Goal: Task Accomplishment & Management: Use online tool/utility

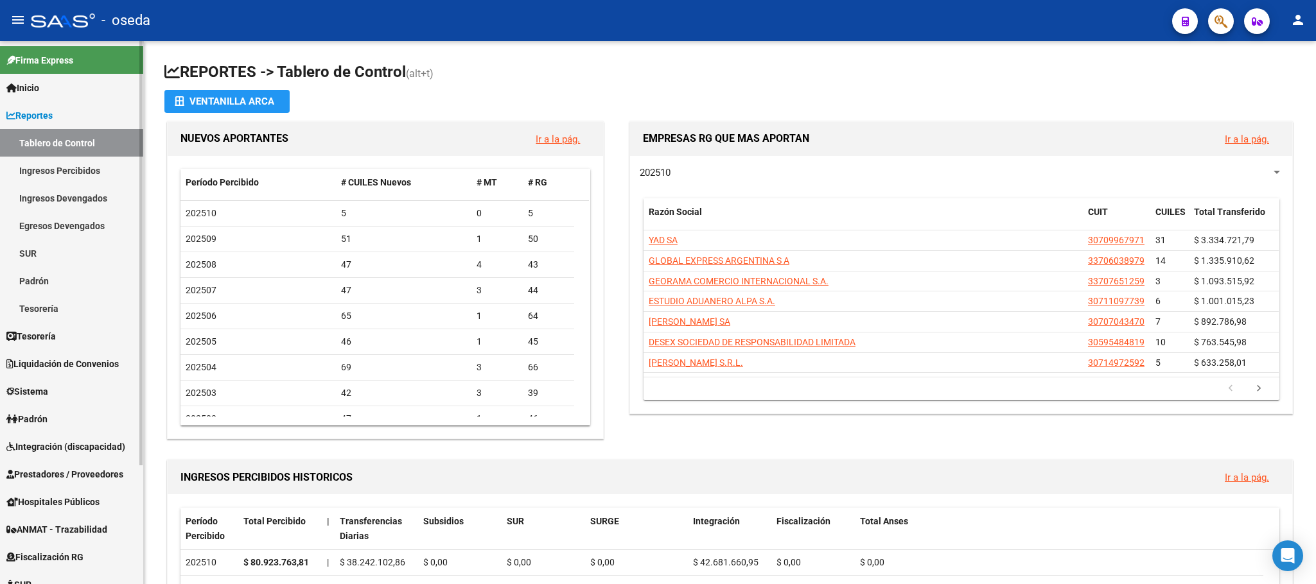
click at [79, 468] on span "Prestadores / Proveedores" at bounding box center [64, 475] width 117 height 14
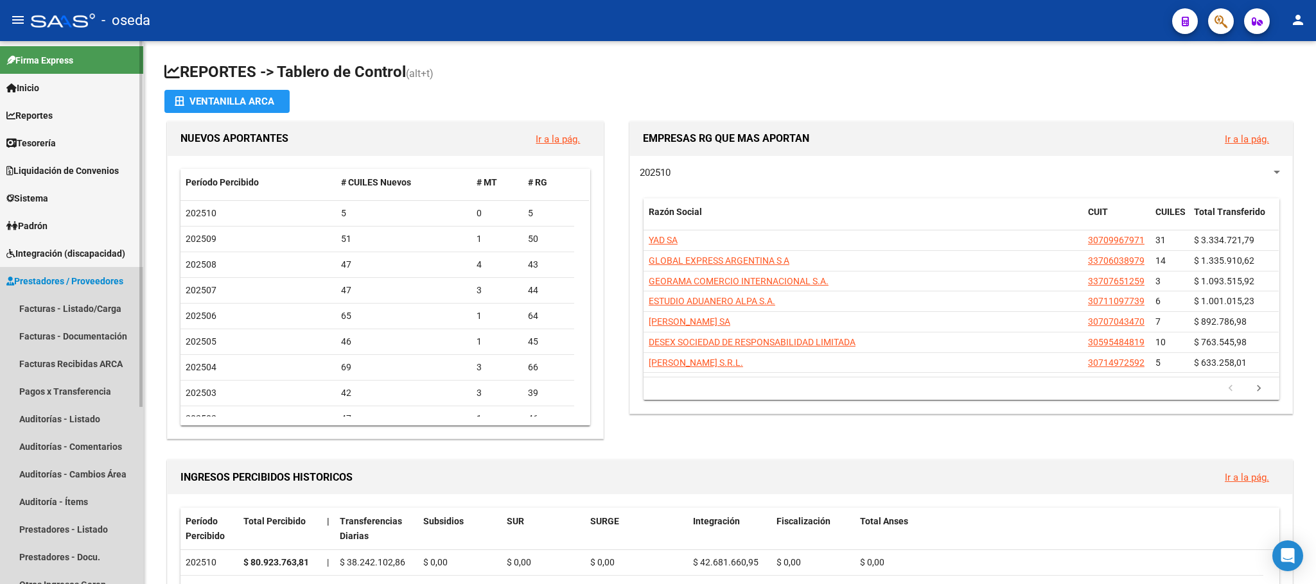
click at [58, 282] on span "Prestadores / Proveedores" at bounding box center [64, 281] width 117 height 14
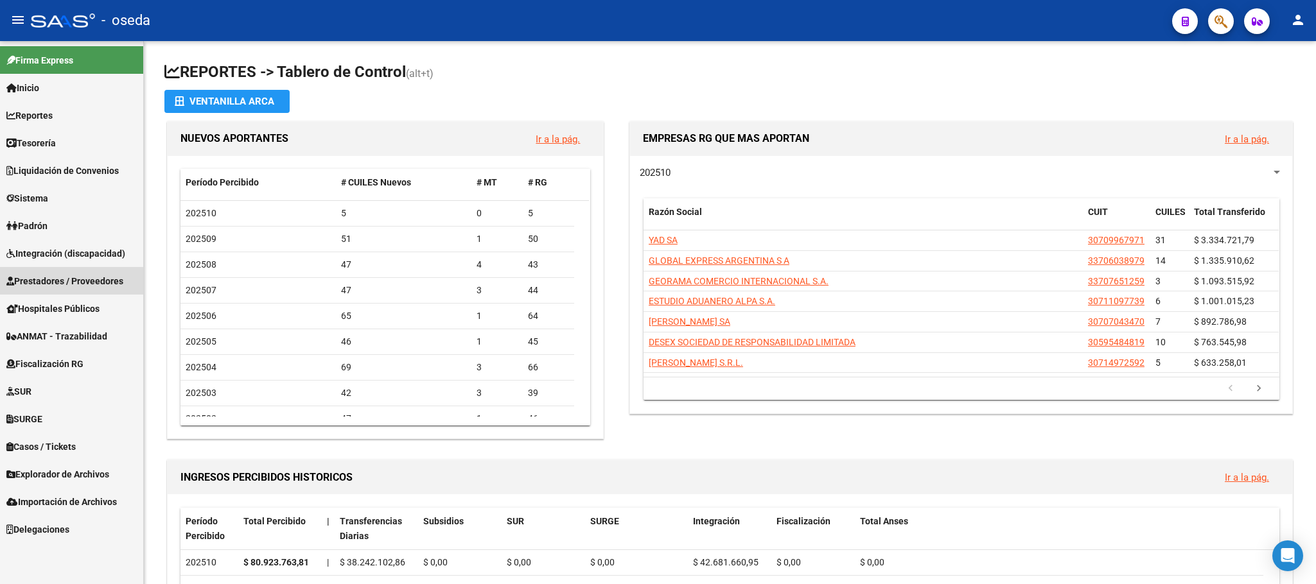
click at [114, 279] on span "Prestadores / Proveedores" at bounding box center [64, 281] width 117 height 14
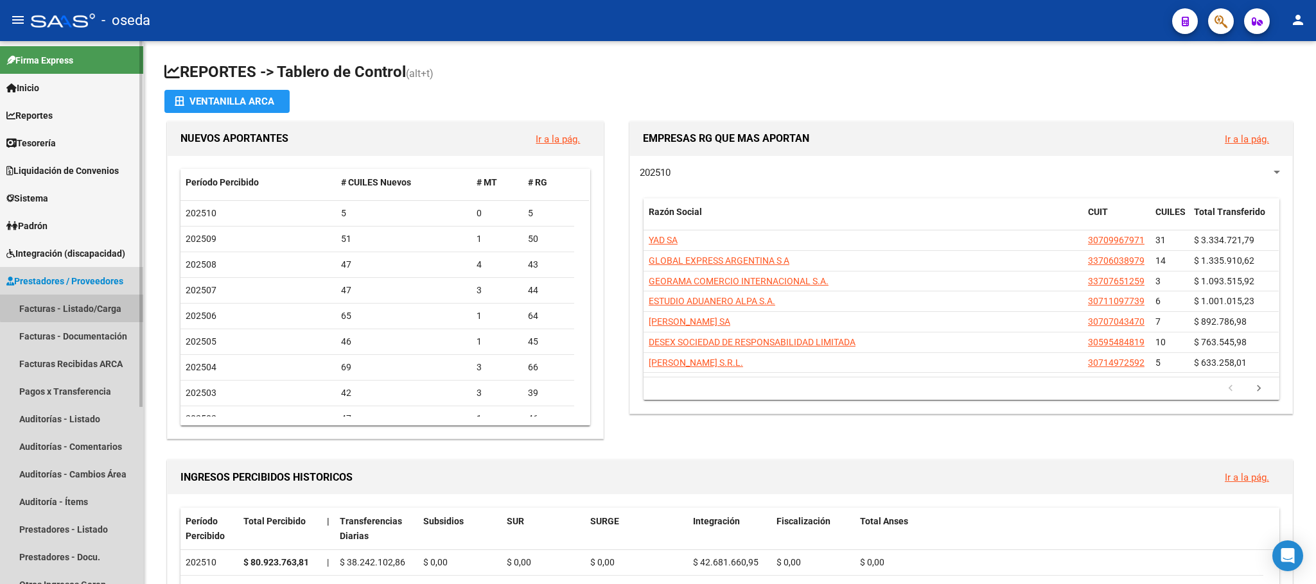
click at [109, 305] on link "Facturas - Listado/Carga" at bounding box center [71, 309] width 143 height 28
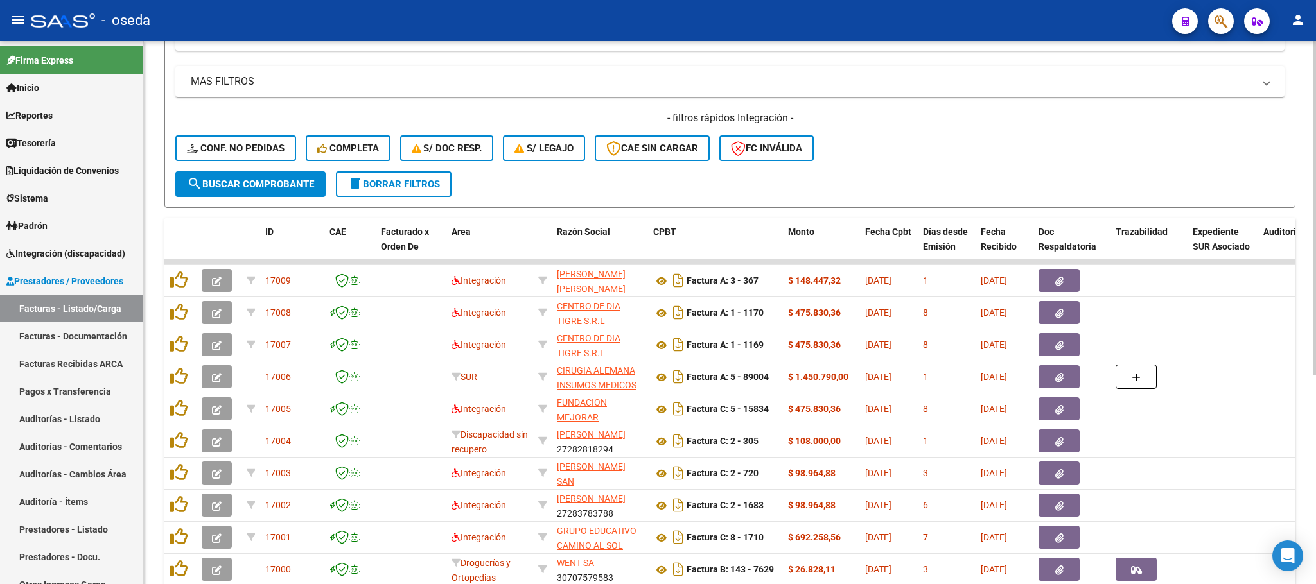
scroll to position [289, 0]
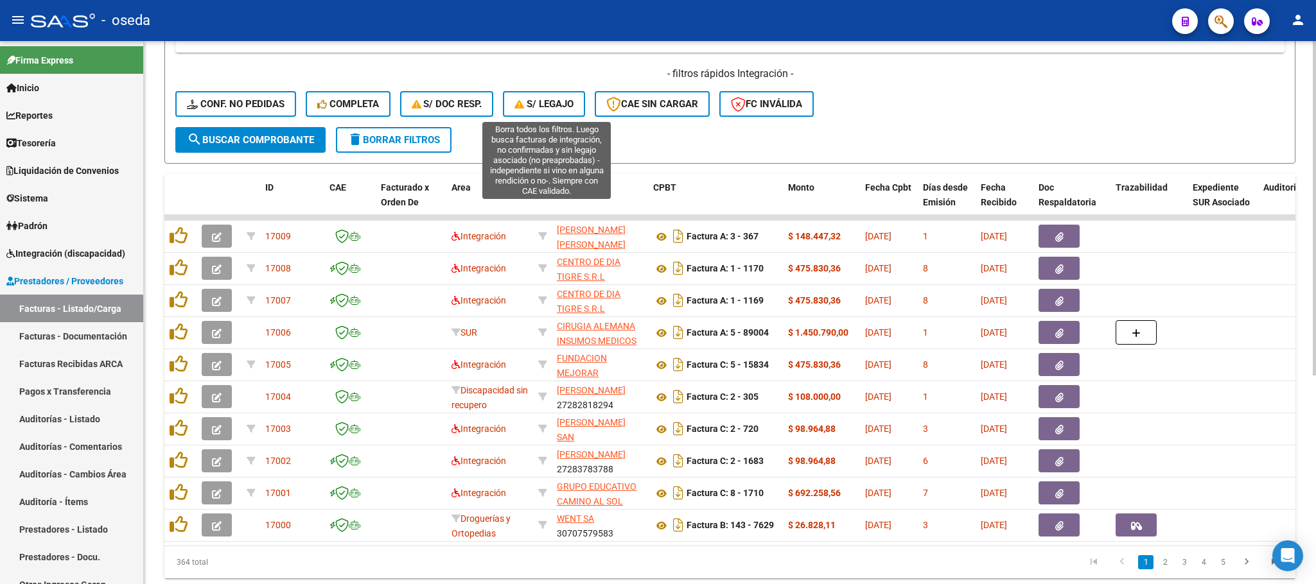
click at [554, 110] on button "S/ legajo" at bounding box center [544, 104] width 82 height 26
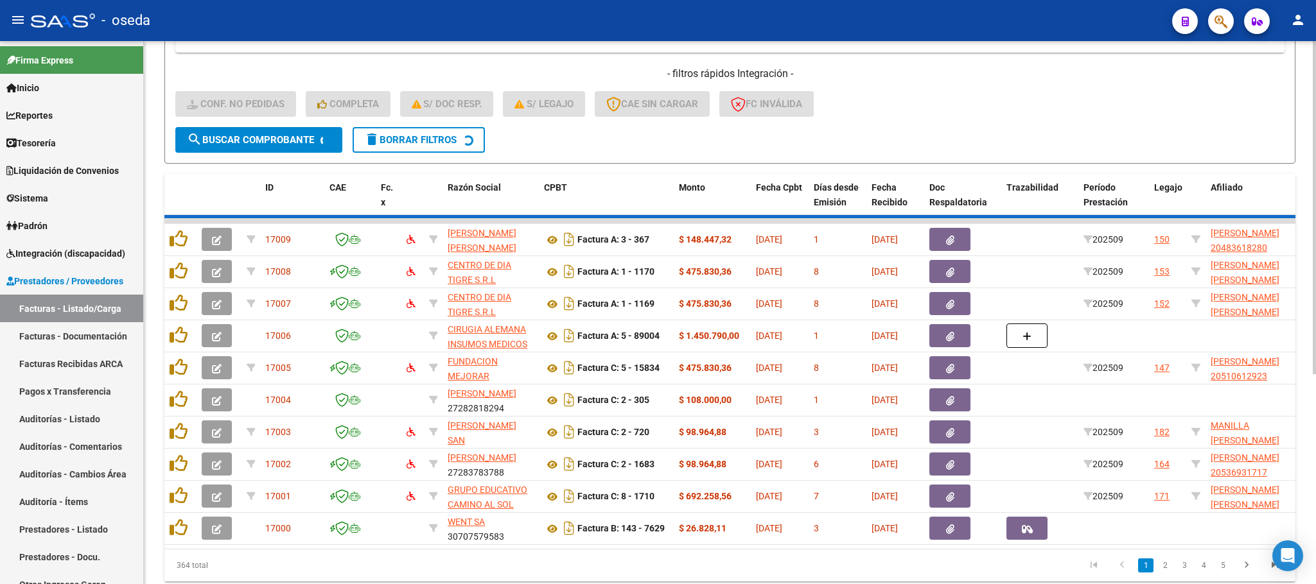
scroll to position [25, 0]
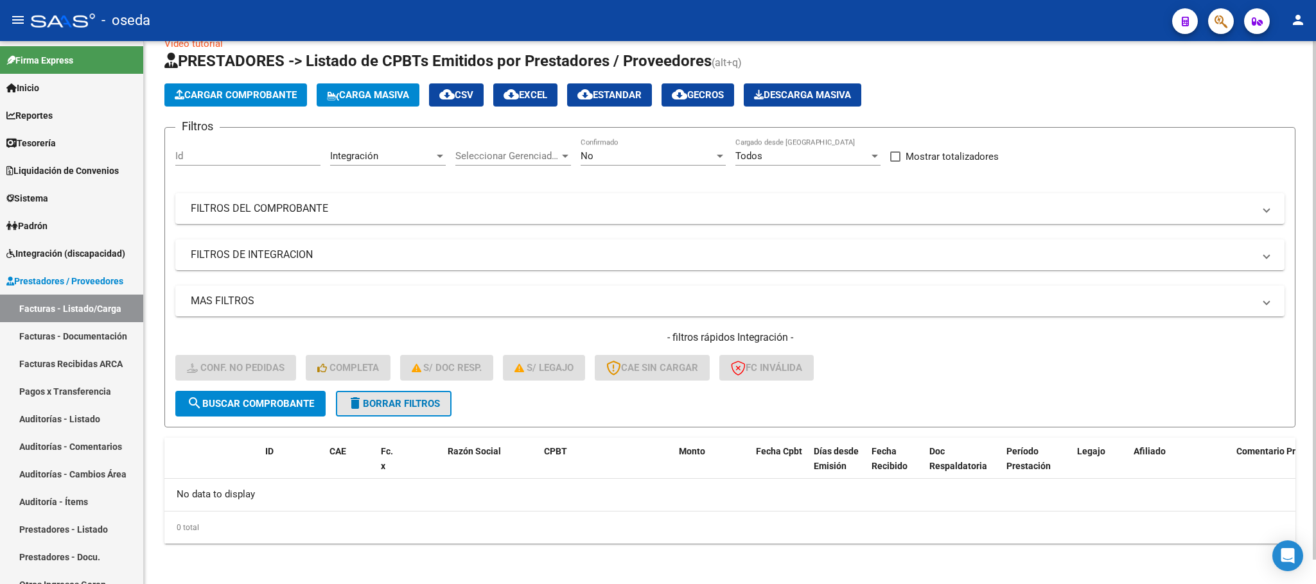
click at [423, 403] on span "delete Borrar Filtros" at bounding box center [393, 404] width 92 height 12
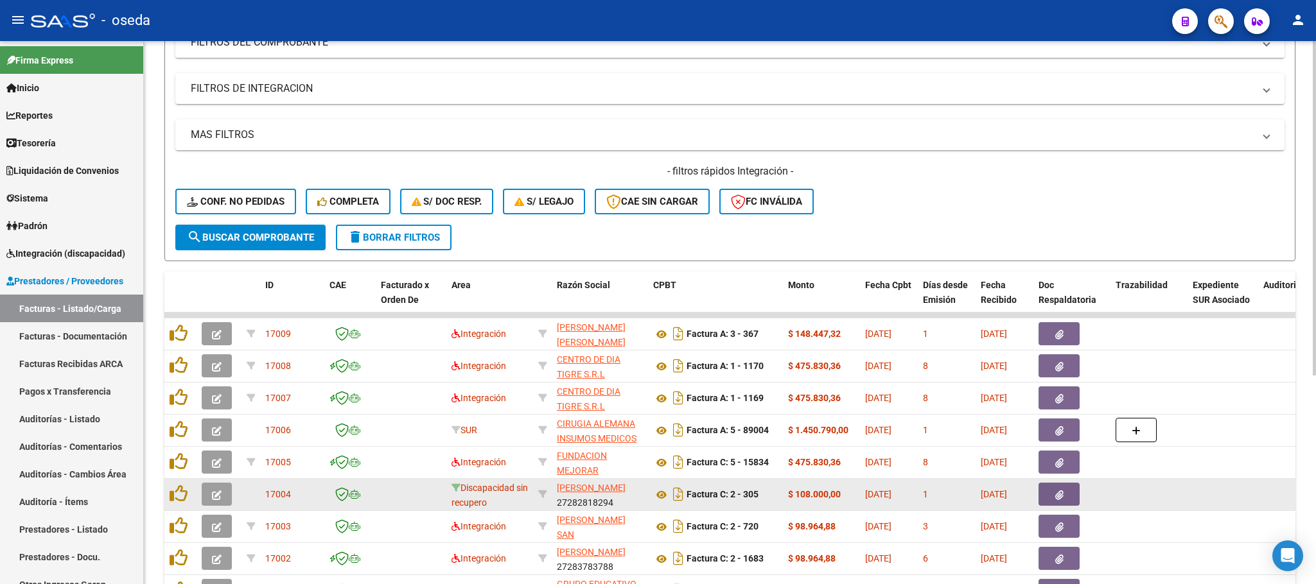
scroll to position [289, 0]
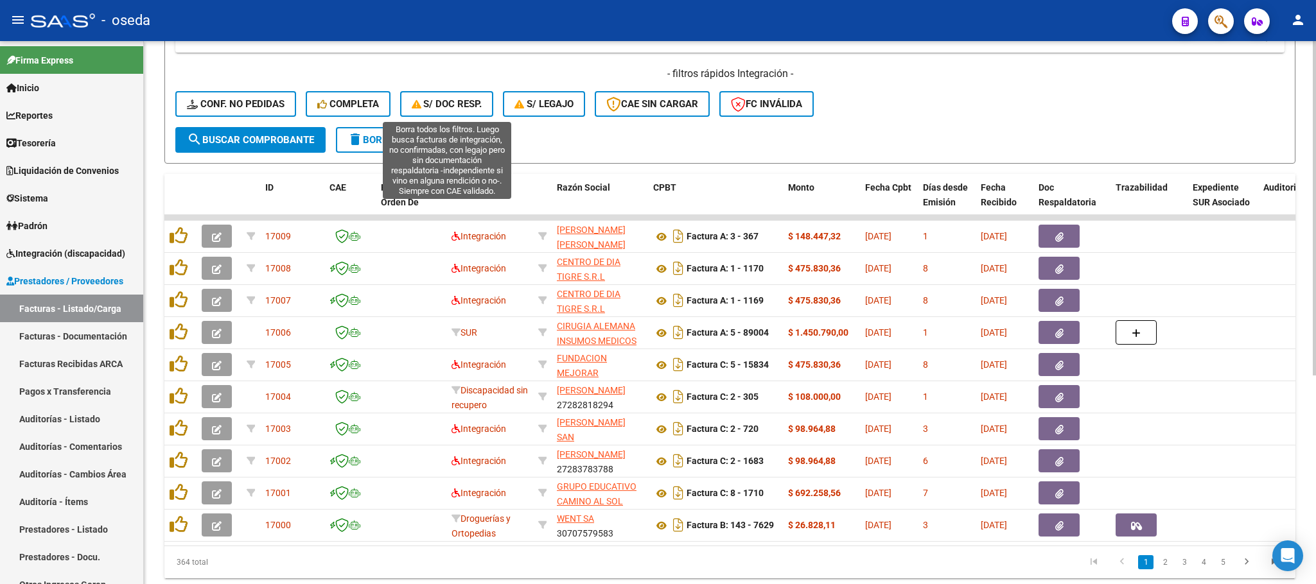
click at [459, 105] on span "S/ Doc Resp." at bounding box center [447, 104] width 71 height 12
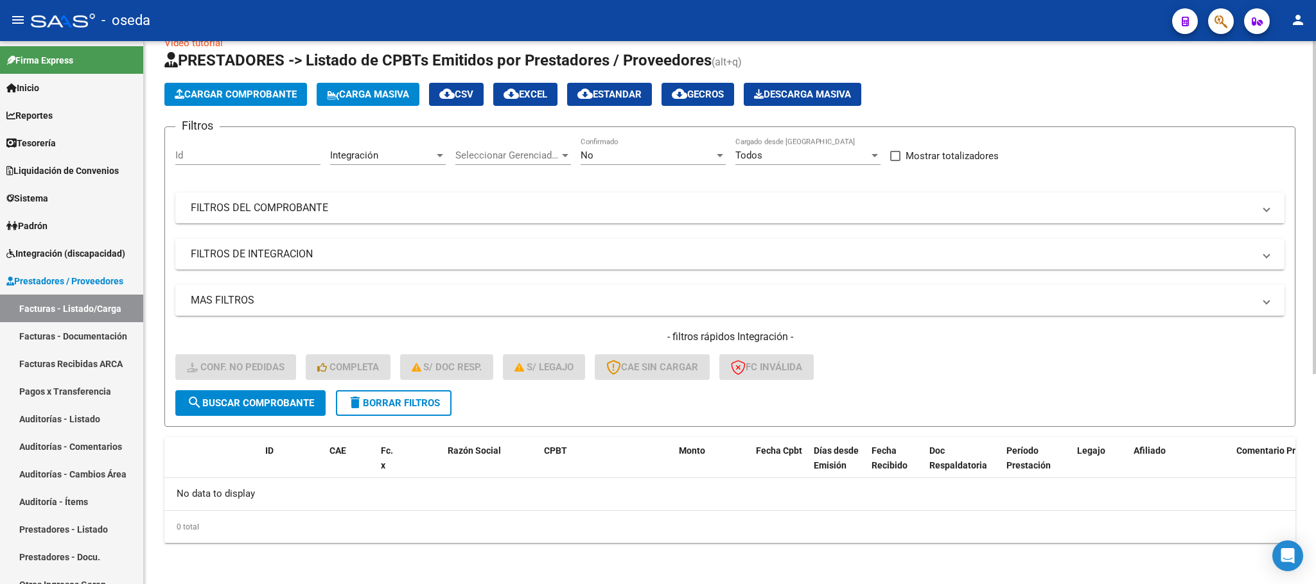
scroll to position [25, 0]
click at [423, 409] on span "delete Borrar Filtros" at bounding box center [393, 404] width 92 height 12
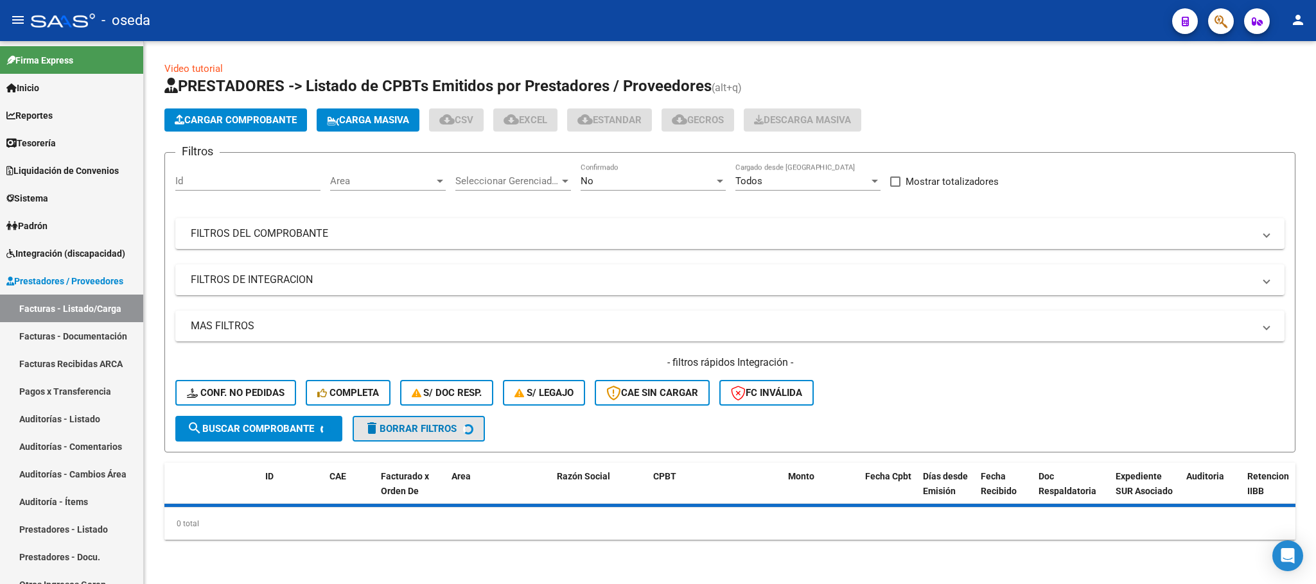
scroll to position [0, 0]
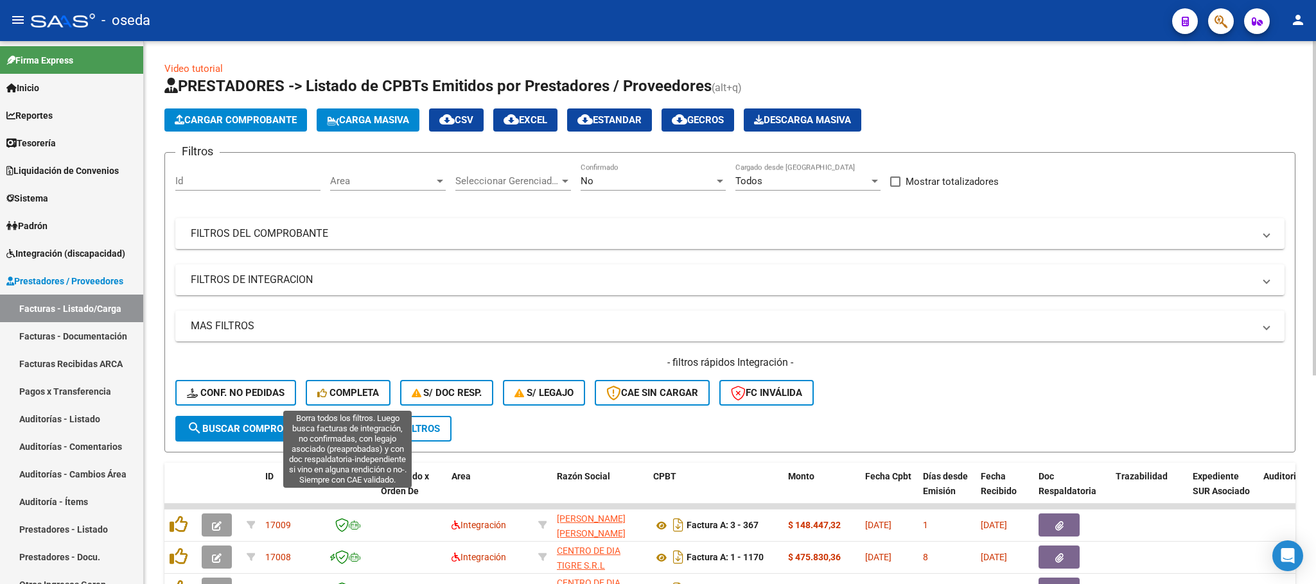
click at [353, 390] on button "Completa" at bounding box center [348, 393] width 85 height 26
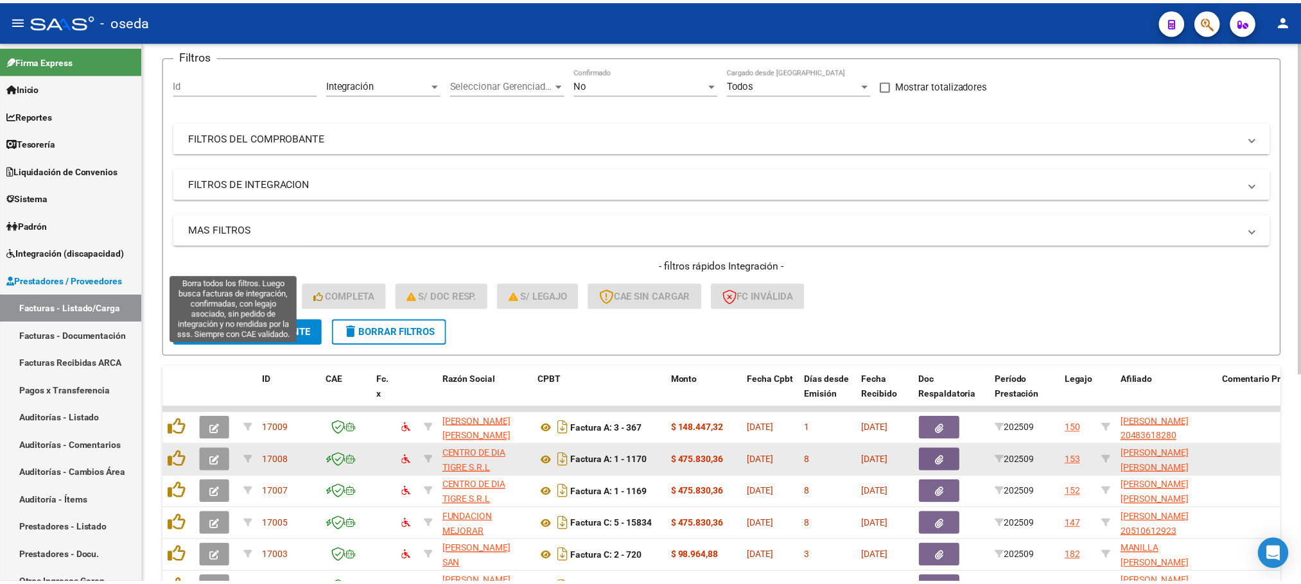
scroll to position [289, 0]
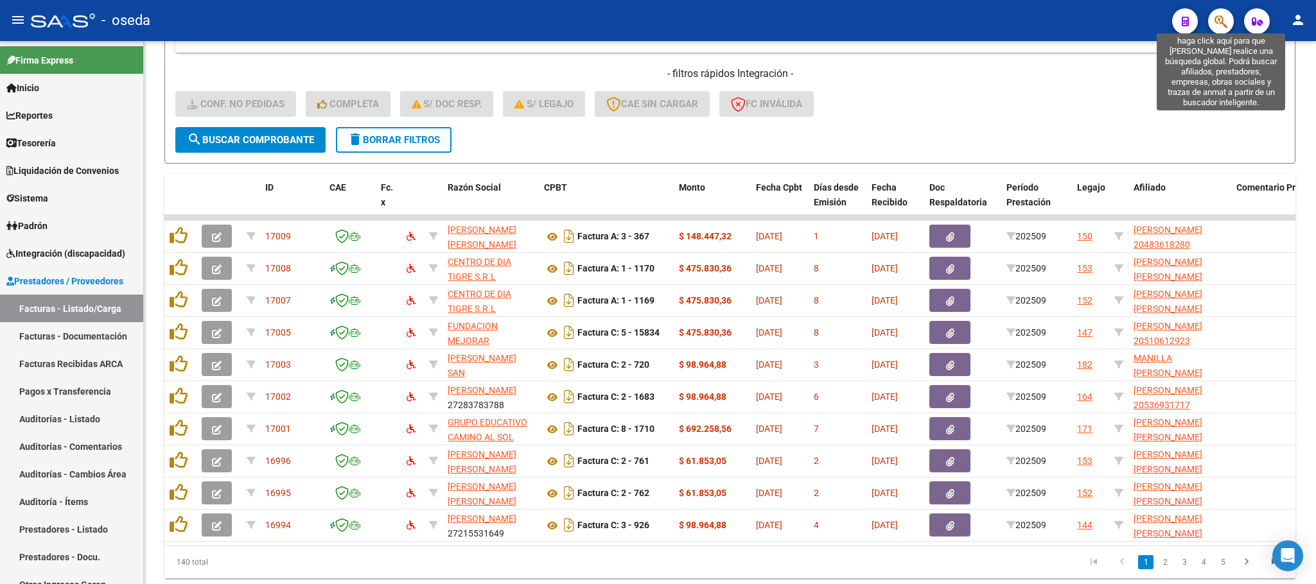
click at [1220, 25] on icon "button" at bounding box center [1220, 21] width 13 height 15
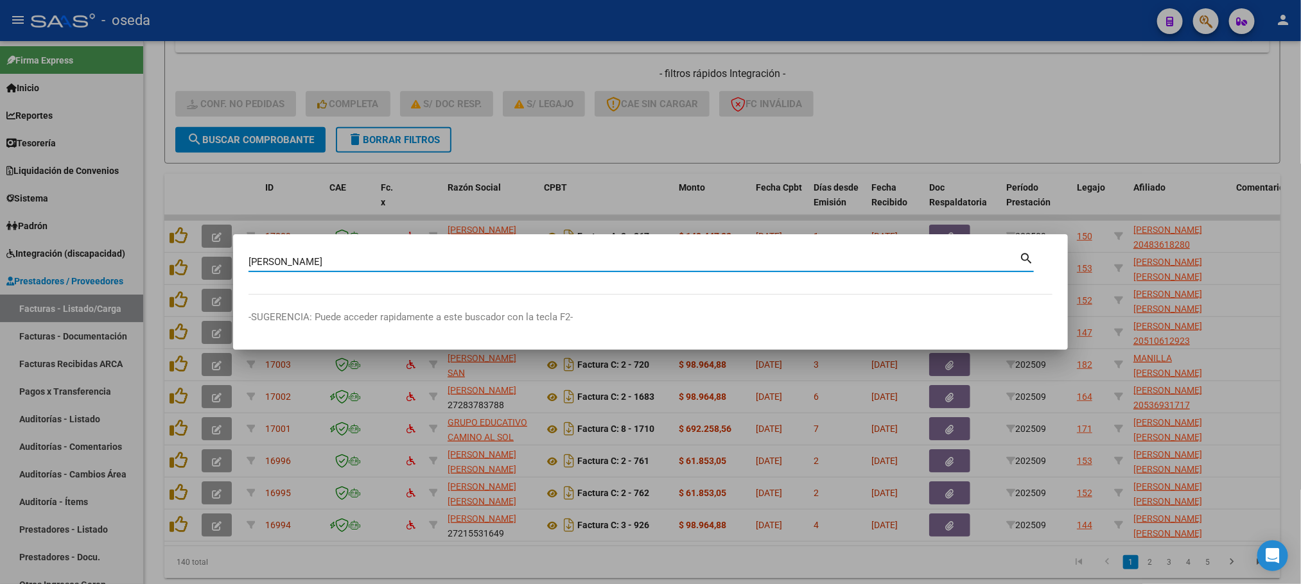
type input "[PERSON_NAME]"
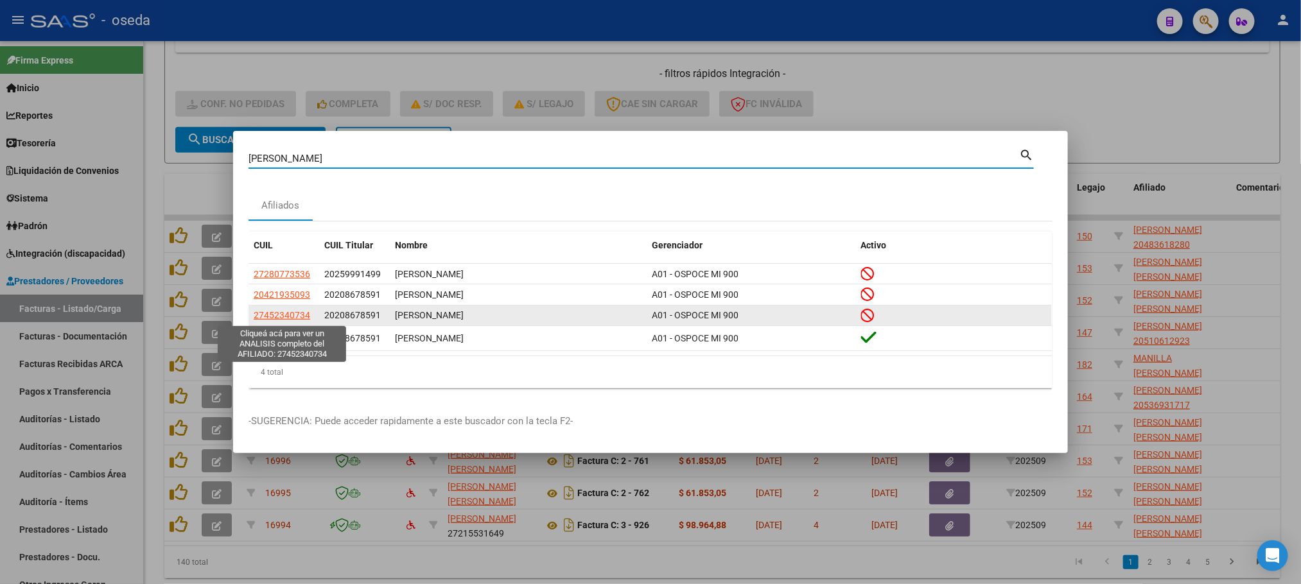
click at [287, 312] on span "27452340734" at bounding box center [282, 315] width 57 height 10
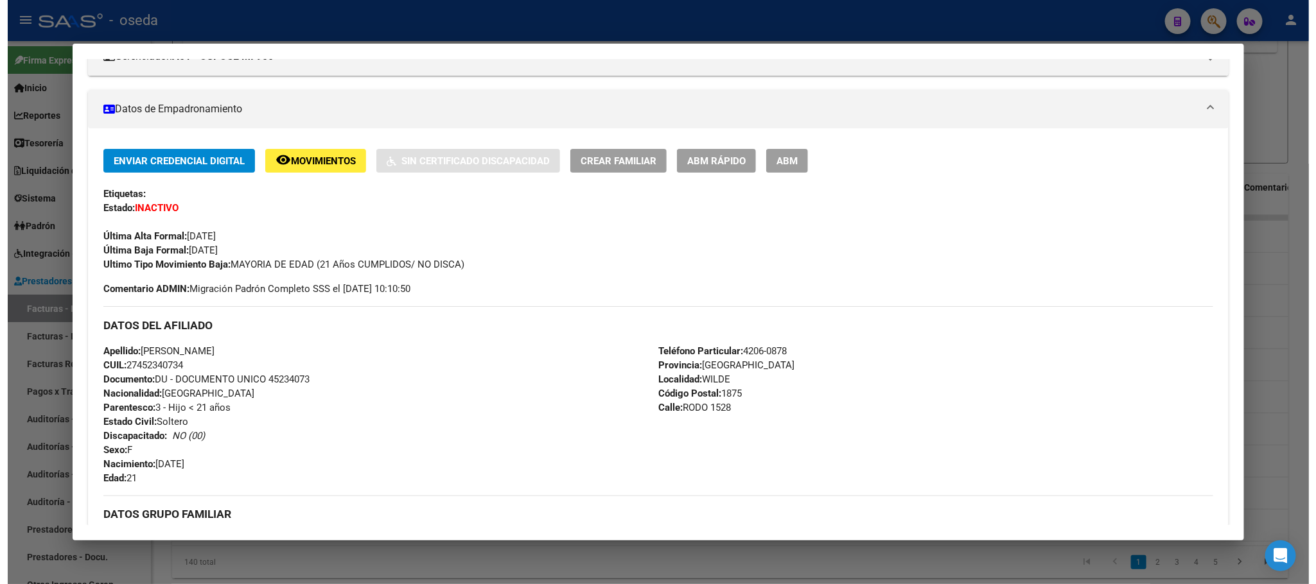
scroll to position [0, 0]
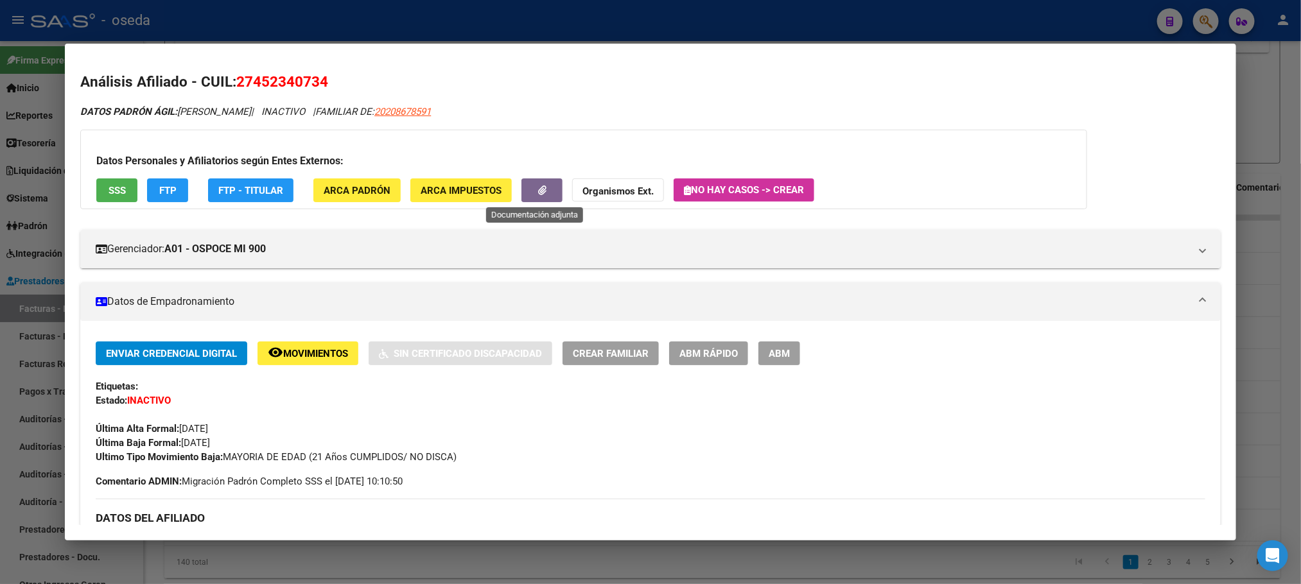
click at [538, 195] on span "button" at bounding box center [542, 191] width 8 height 12
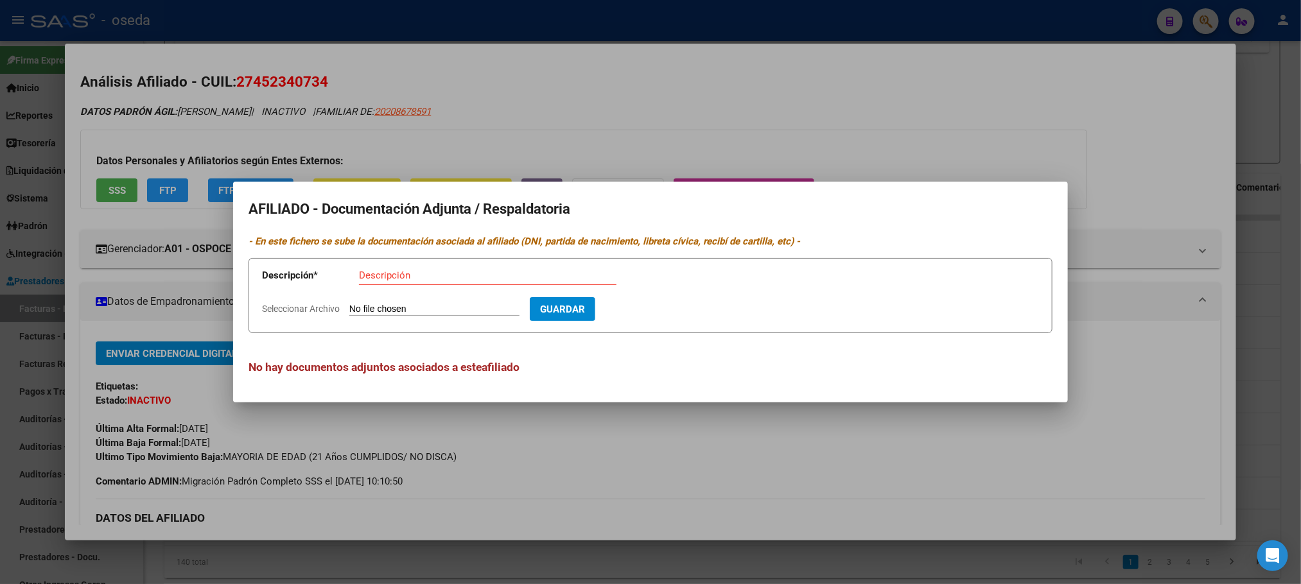
click at [442, 309] on input "Seleccionar Archivo" at bounding box center [434, 310] width 170 height 12
type input "C:\fakepath\[PERSON_NAME] AR.pdf"
click at [457, 272] on input "Descripción" at bounding box center [488, 276] width 258 height 12
type input "Cert. estudios [DATE]"
click at [670, 316] on button "Guardar" at bounding box center [637, 309] width 66 height 24
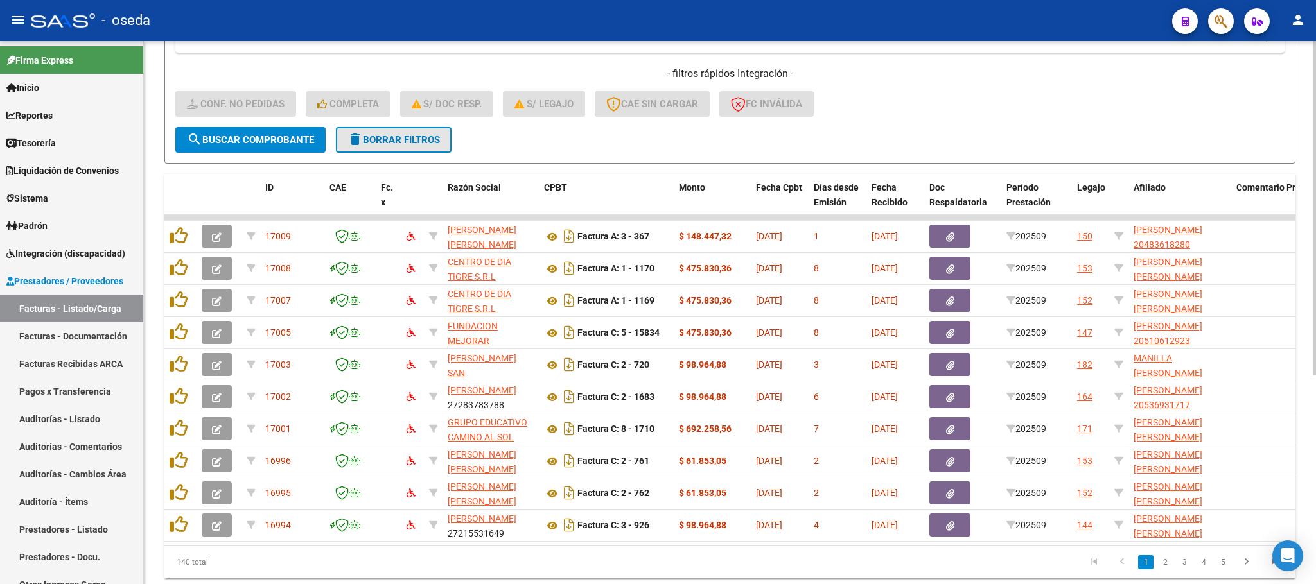
click at [386, 134] on span "delete Borrar Filtros" at bounding box center [393, 140] width 92 height 12
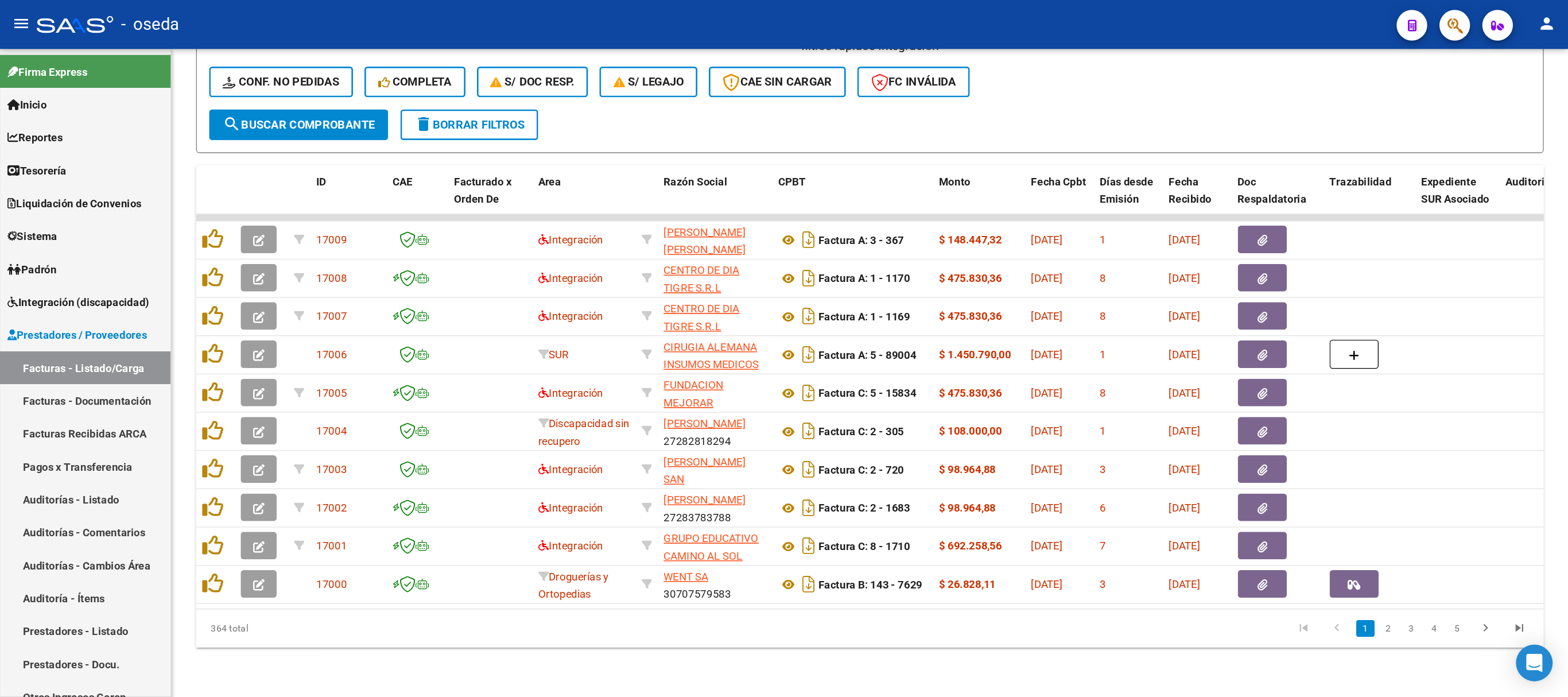
scroll to position [133, 0]
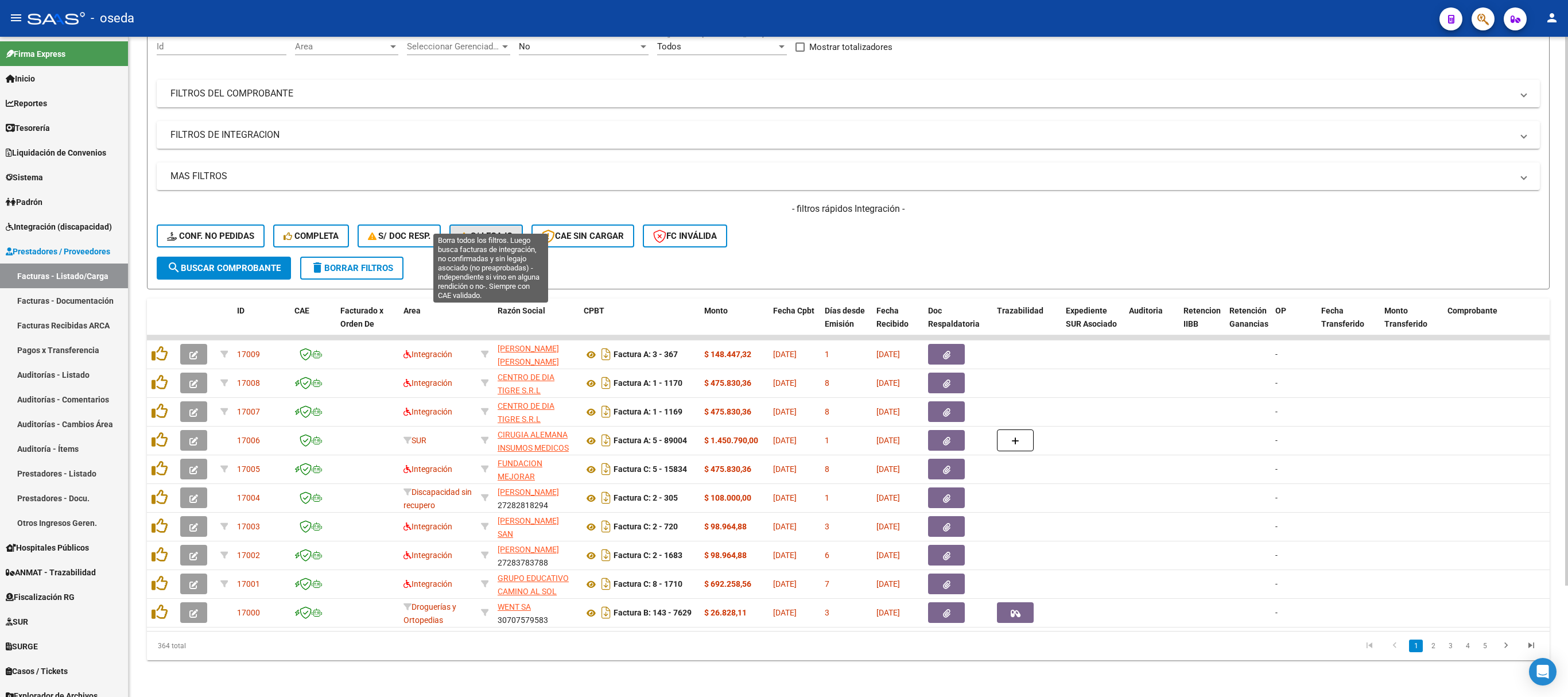
click at [513, 231] on span "S/ legajo" at bounding box center [485, 236] width 53 height 11
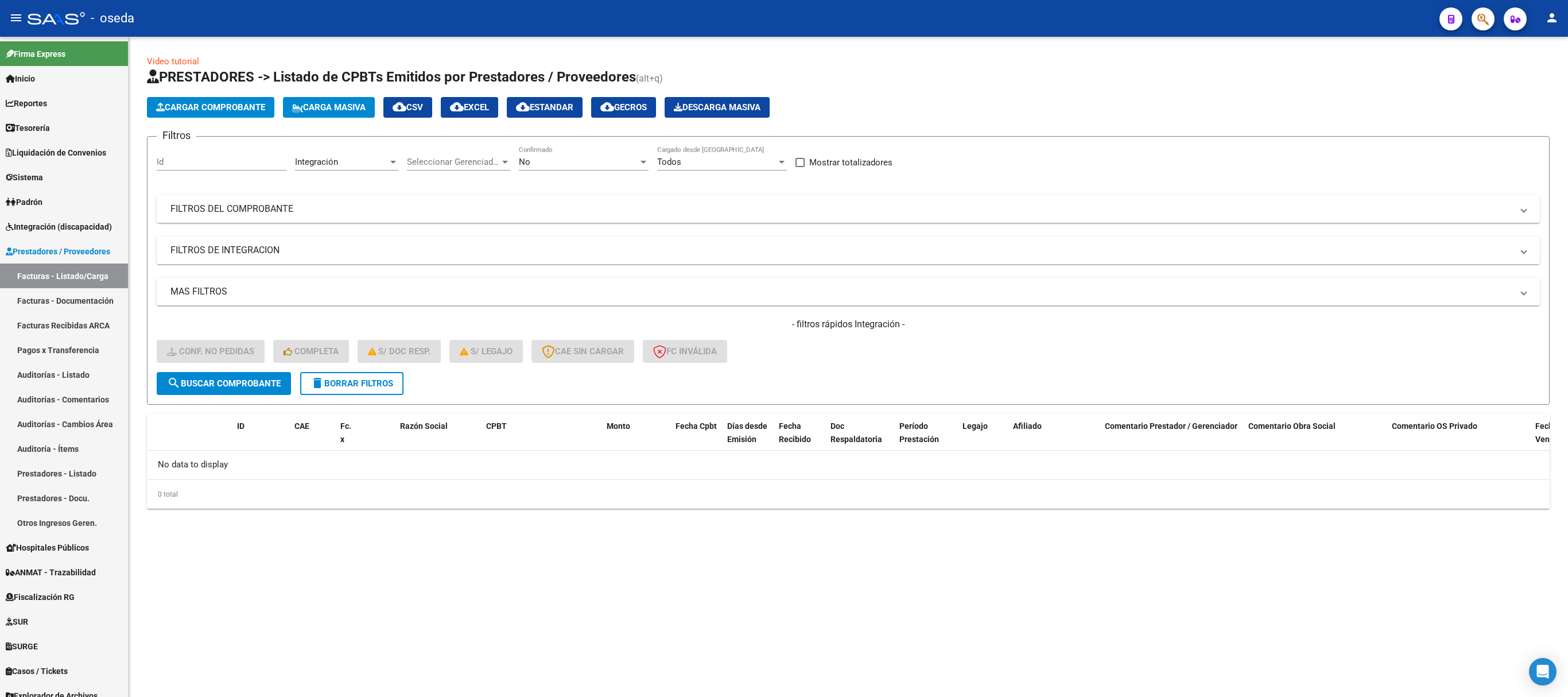
scroll to position [0, 0]
click at [370, 375] on button "delete Borrar Filtros" at bounding box center [352, 383] width 104 height 23
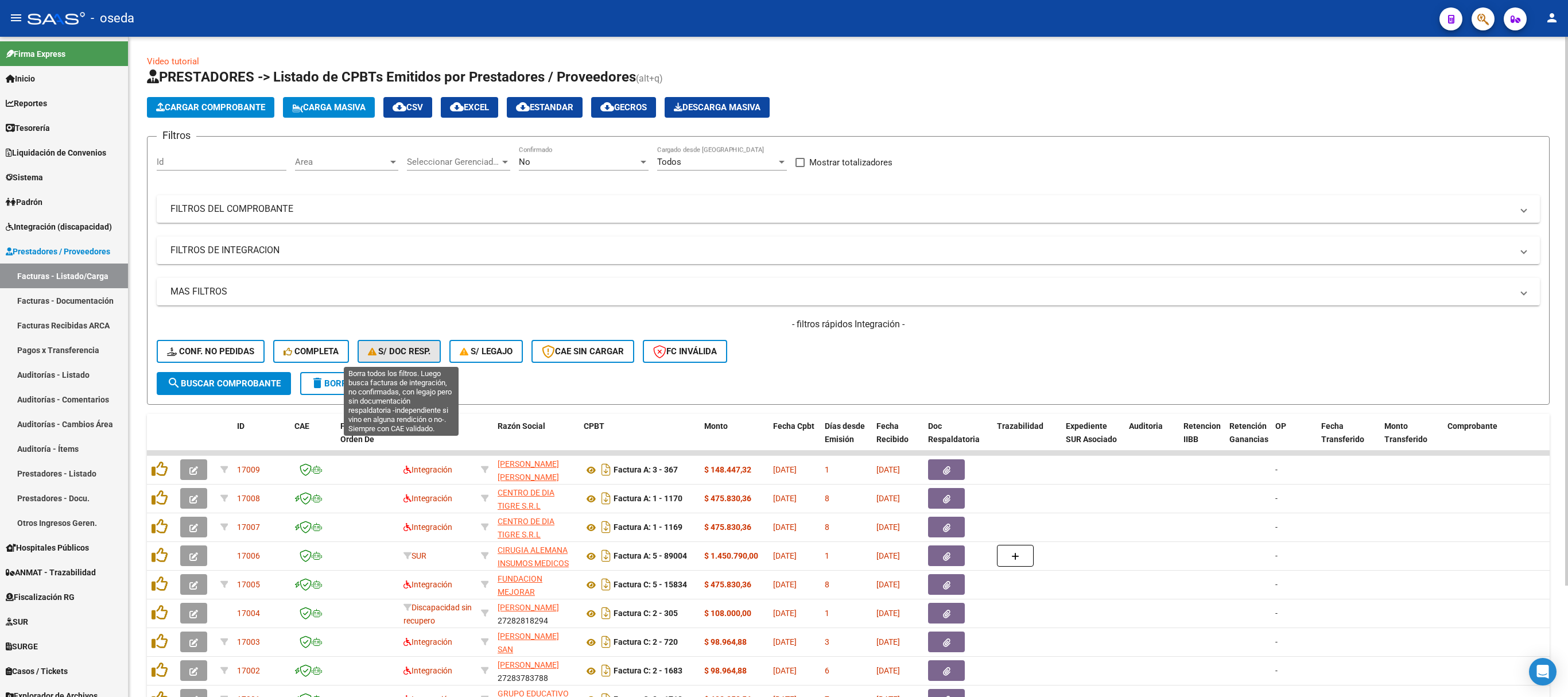
click at [407, 352] on span "S/ Doc Resp." at bounding box center [399, 351] width 63 height 11
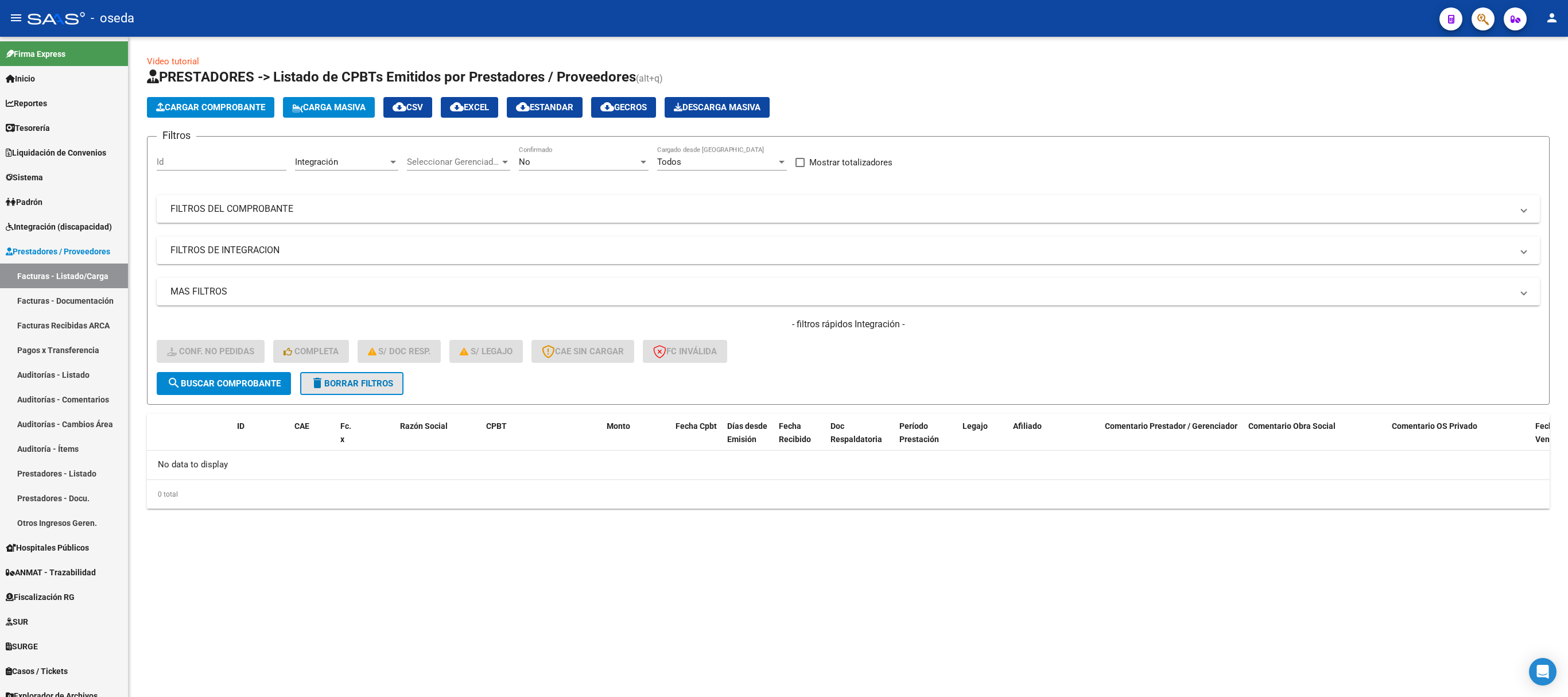
click at [383, 380] on span "delete Borrar Filtros" at bounding box center [351, 383] width 82 height 11
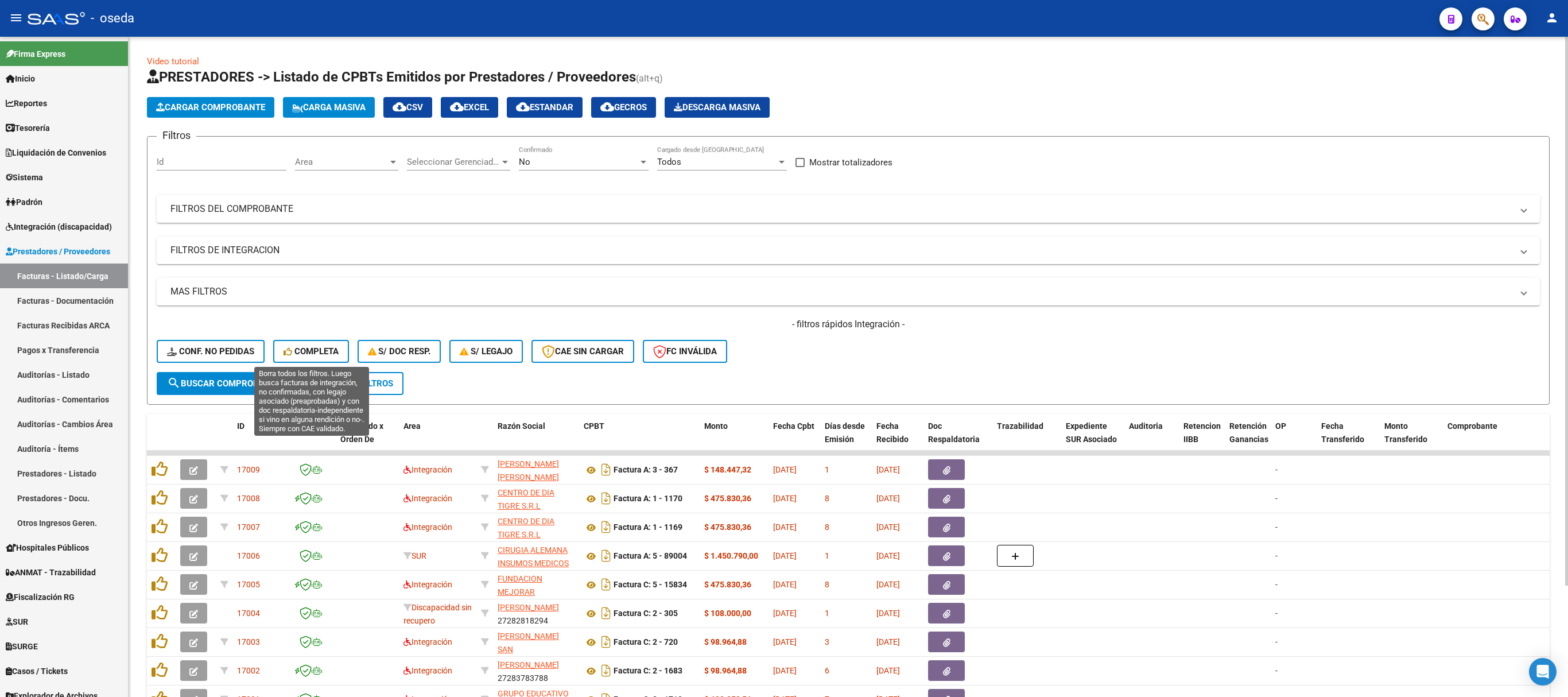
click at [318, 348] on span "Completa" at bounding box center [311, 351] width 55 height 11
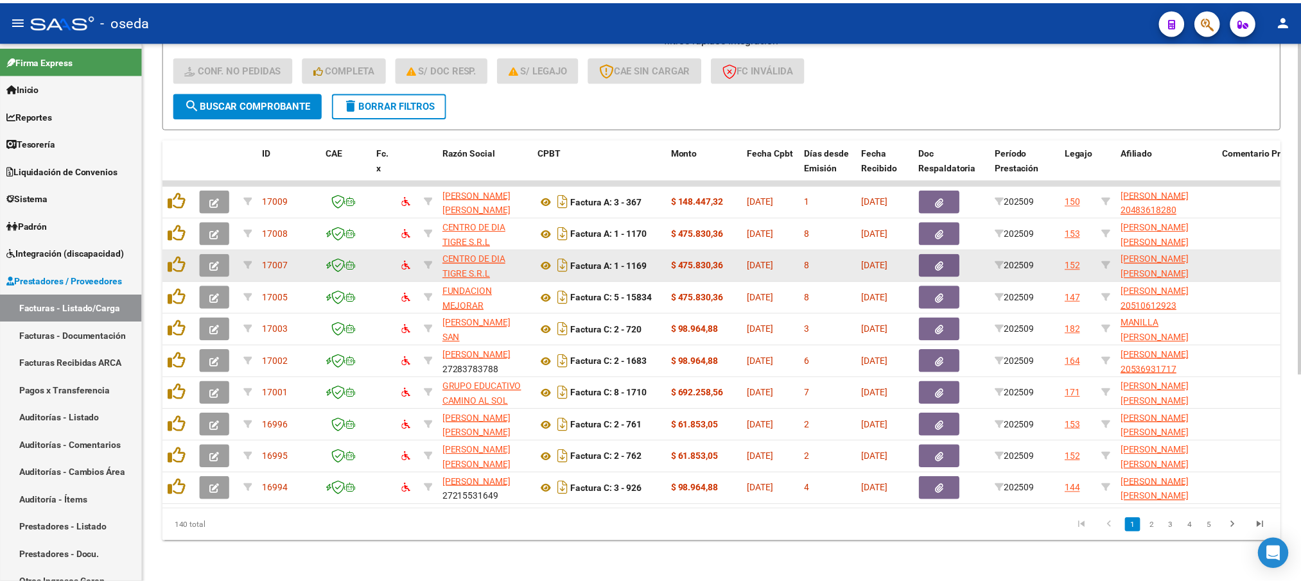
scroll to position [339, 0]
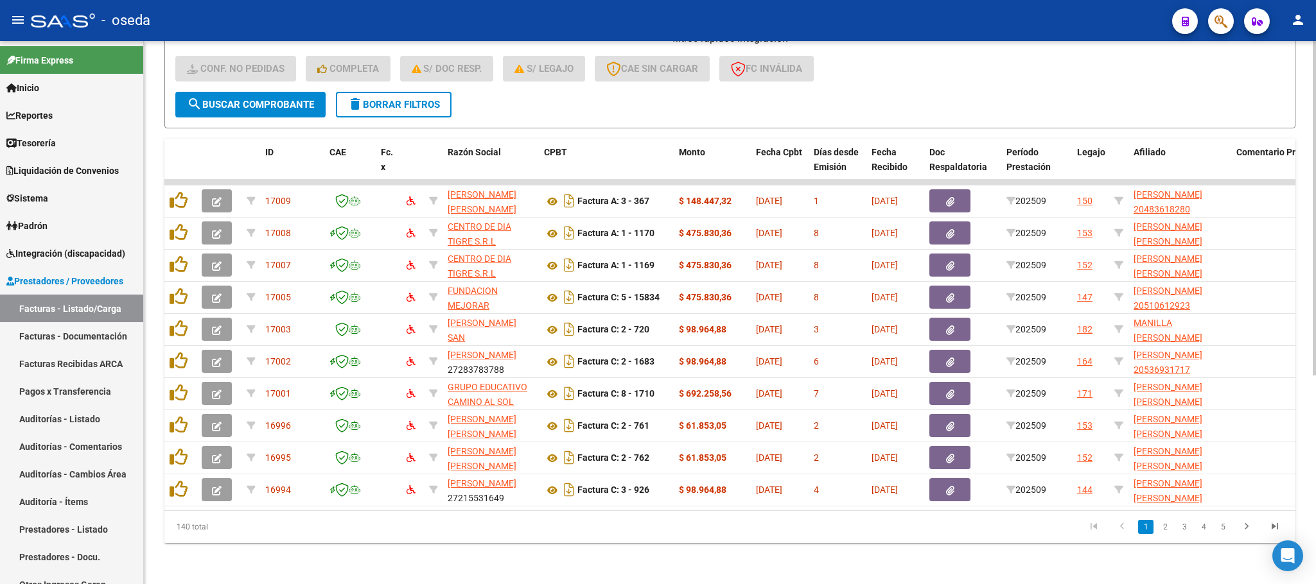
click at [925, 570] on div "Video tutorial PRESTADORES -> Listado de CPBTs Emitidos por Prestadores / Prove…" at bounding box center [730, 151] width 1172 height 868
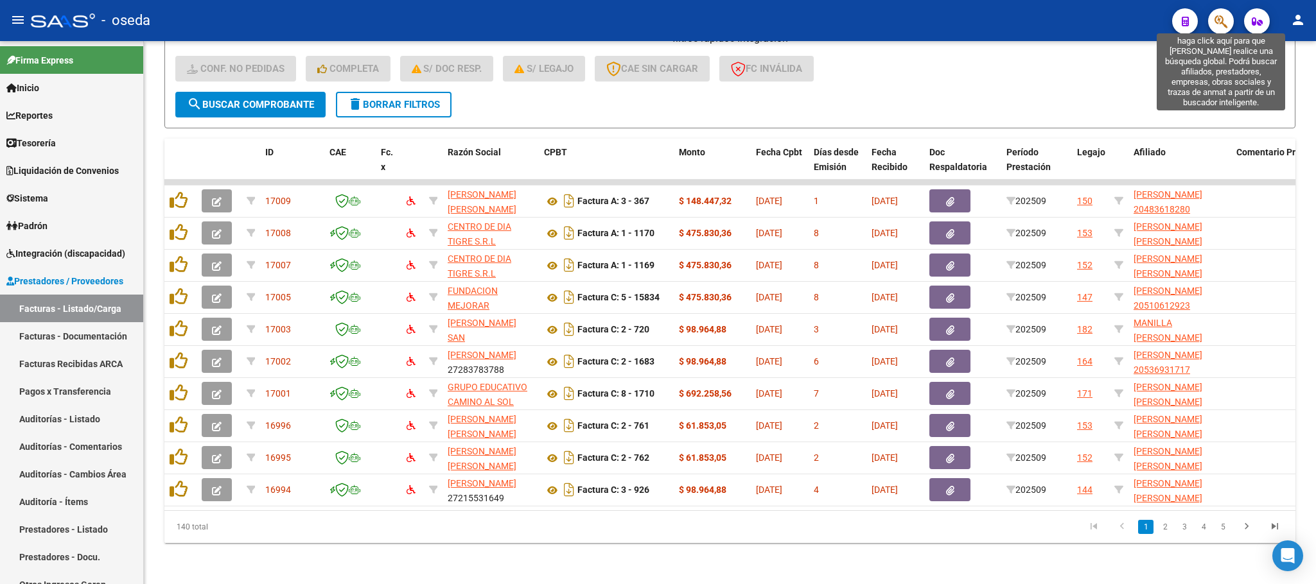
click at [1225, 21] on icon "button" at bounding box center [1220, 21] width 13 height 15
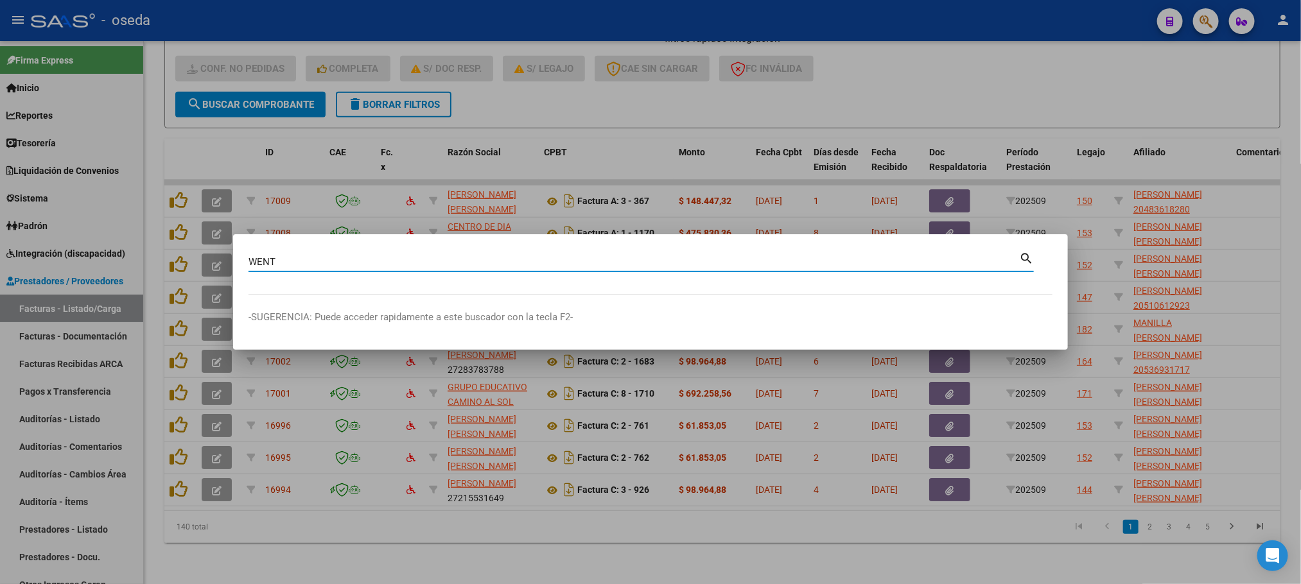
type input "WENT"
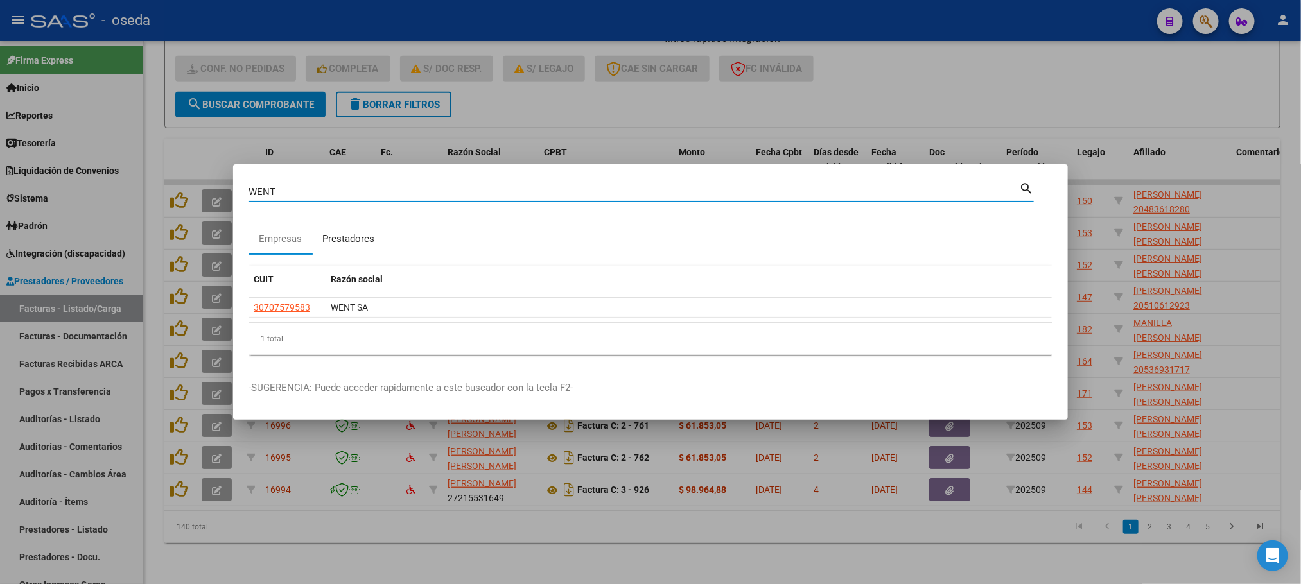
click at [361, 233] on div "Prestadores" at bounding box center [348, 239] width 52 height 15
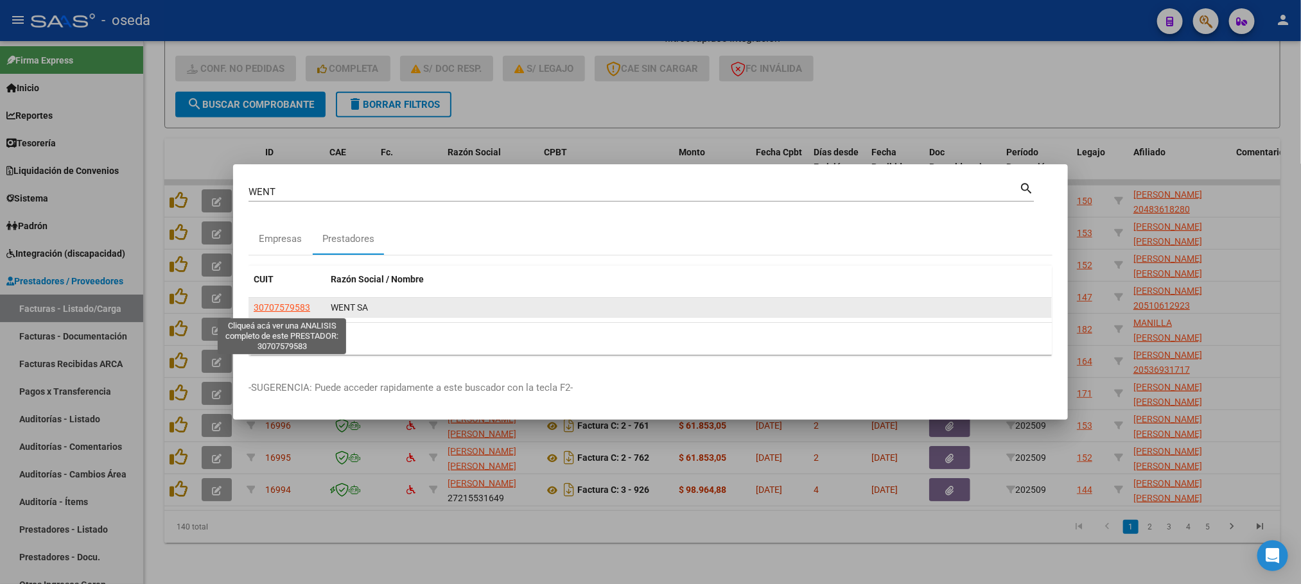
click at [299, 305] on span "30707579583" at bounding box center [282, 308] width 57 height 10
type textarea "30707579583"
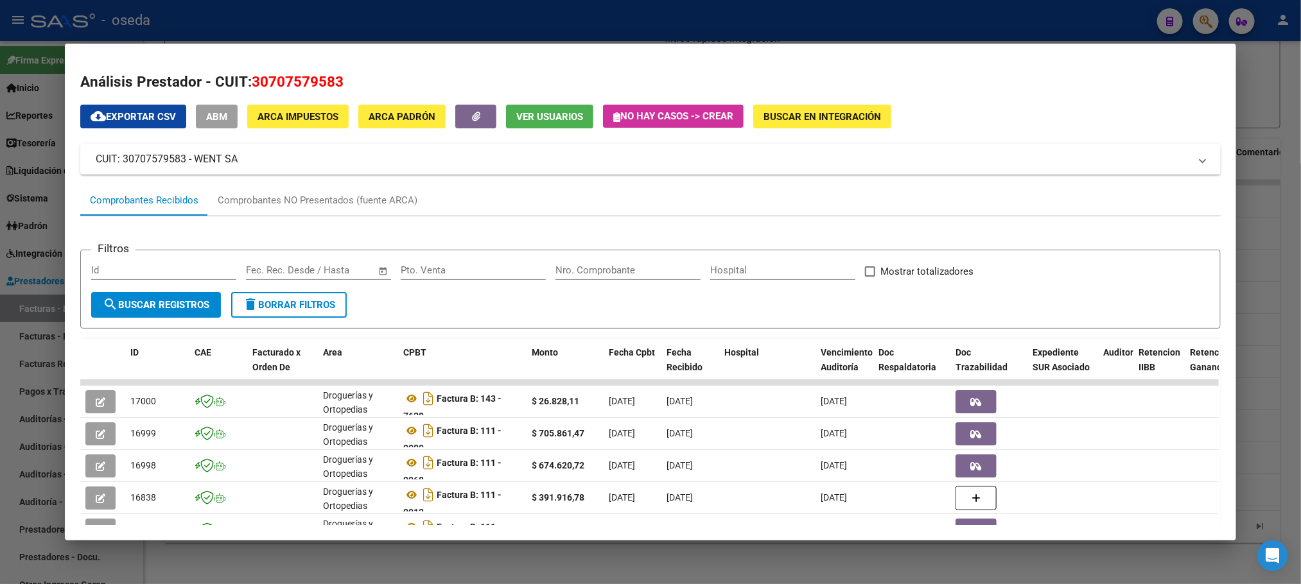
click at [638, 274] on input "Nro. Comprobante" at bounding box center [628, 271] width 145 height 12
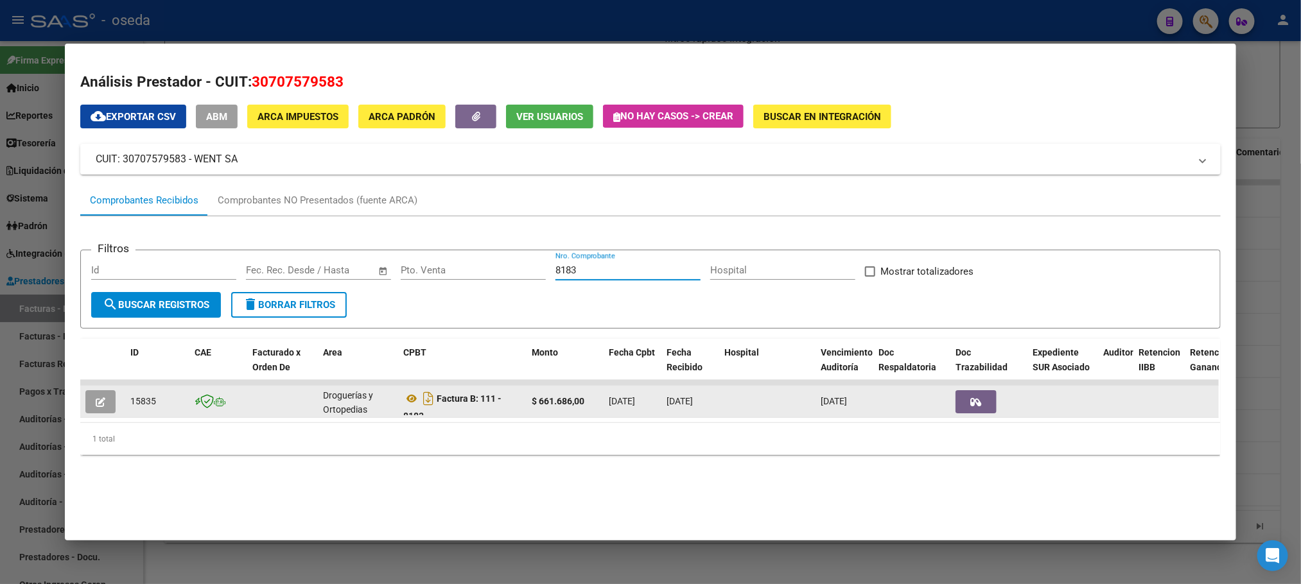
type input "8183"
click at [85, 398] on button "button" at bounding box center [100, 401] width 30 height 23
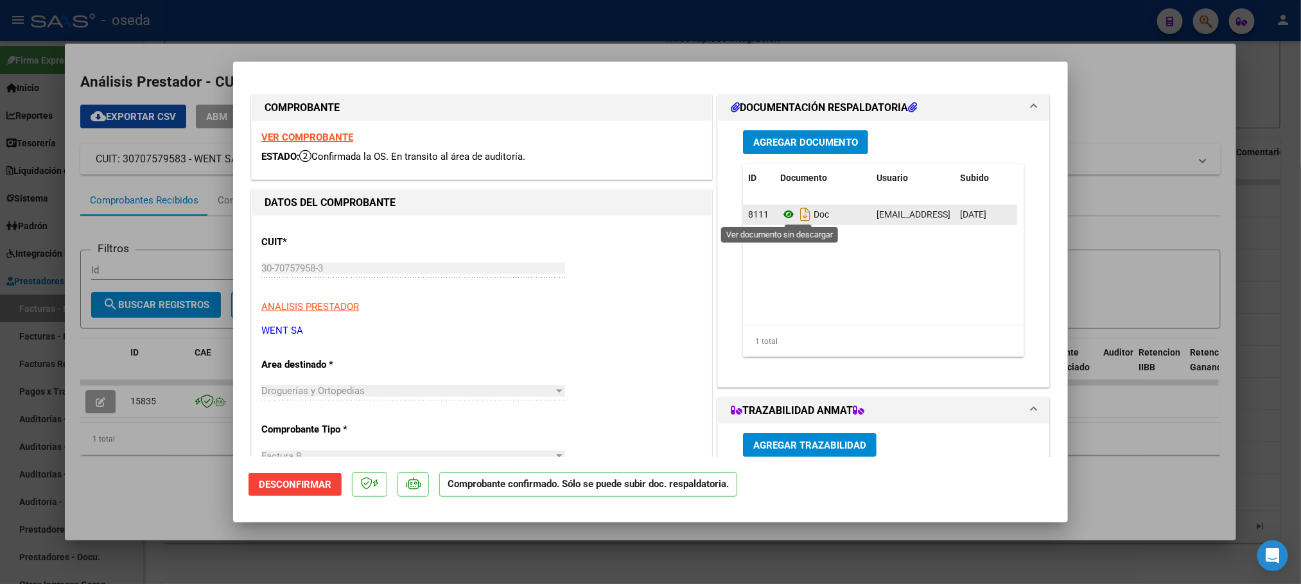
click at [780, 216] on icon at bounding box center [788, 214] width 17 height 15
type input "$ 0,00"
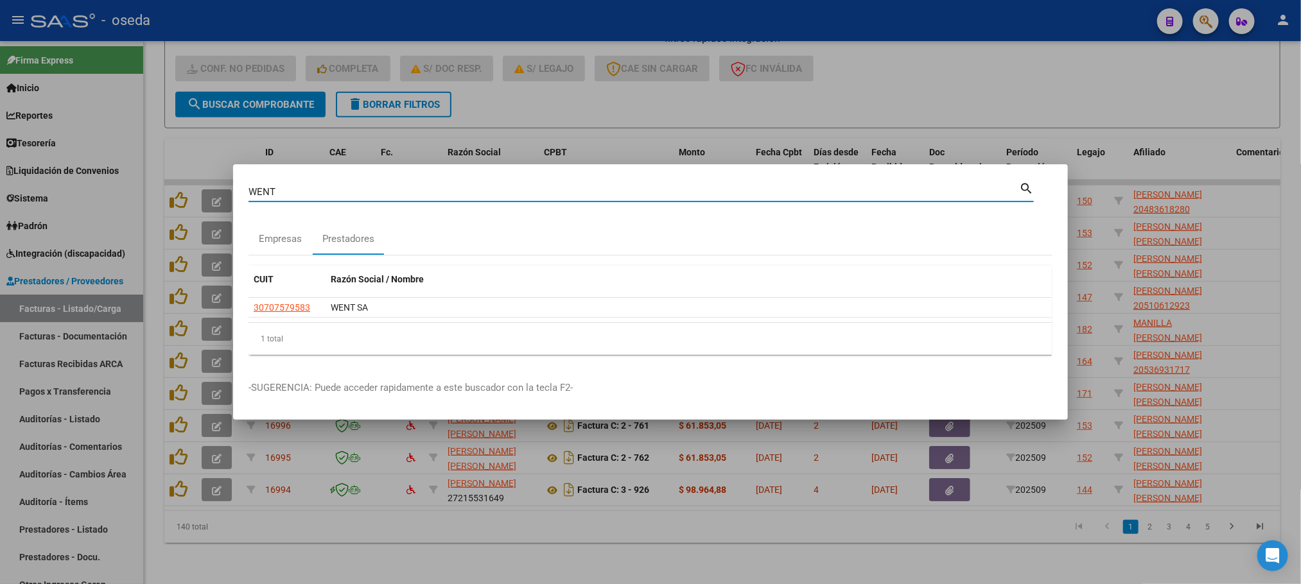
drag, startPoint x: 442, startPoint y: 191, endPoint x: 0, endPoint y: 166, distance: 442.6
click at [0, 166] on div "WENT Buscar (apellido, dni, cuil, nro traspaso, cuit, obra social) search Empre…" at bounding box center [650, 292] width 1301 height 584
type input "C & C"
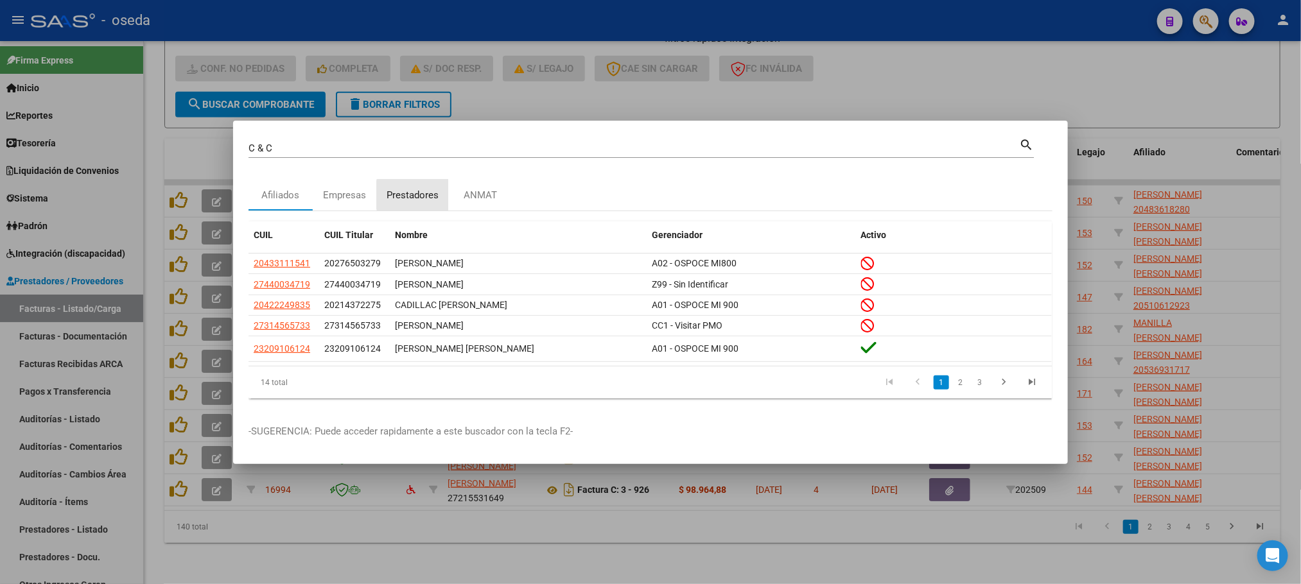
click at [428, 195] on div "Prestadores" at bounding box center [413, 195] width 52 height 15
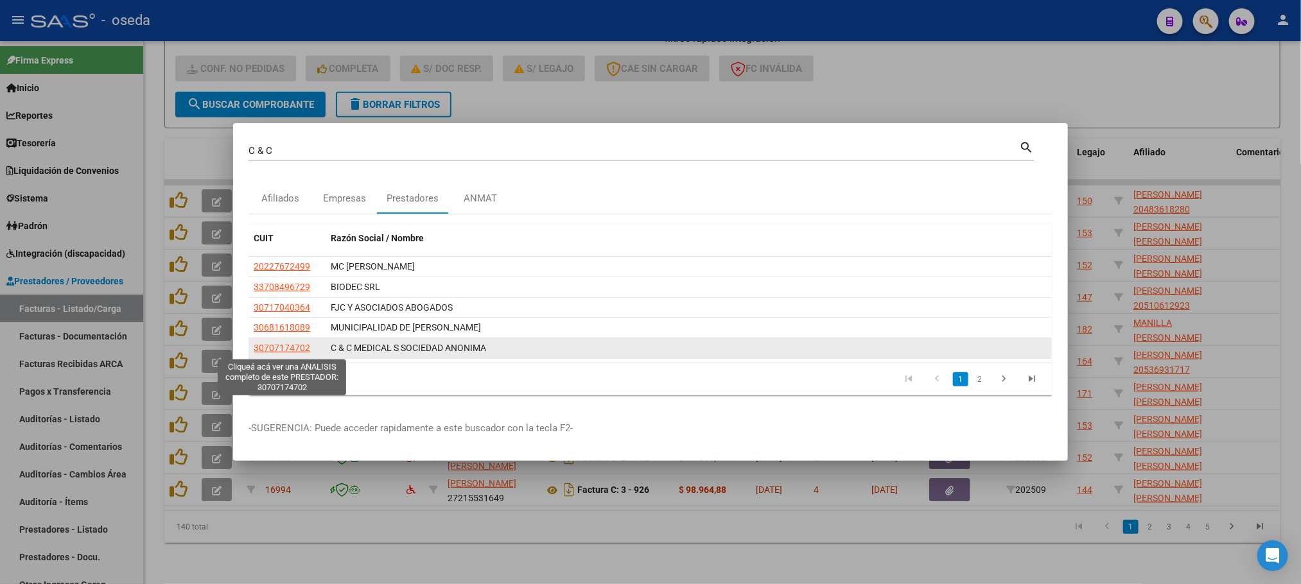
click at [297, 349] on span "30707174702" at bounding box center [282, 348] width 57 height 10
type textarea "30707174702"
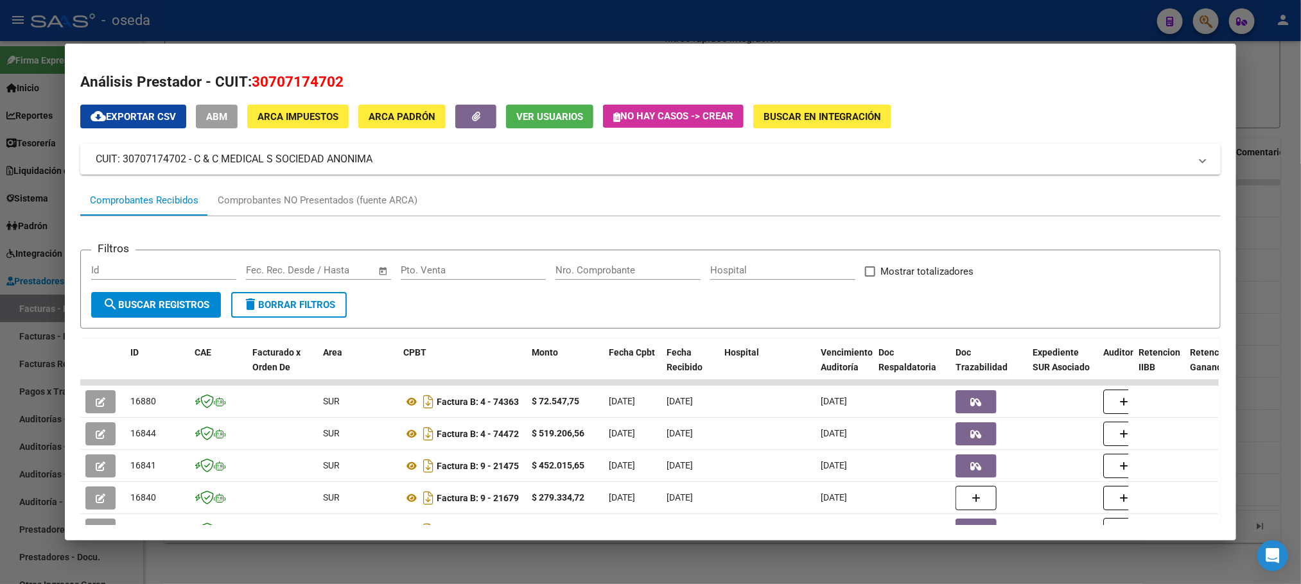
click at [586, 274] on input "Nro. Comprobante" at bounding box center [628, 271] width 145 height 12
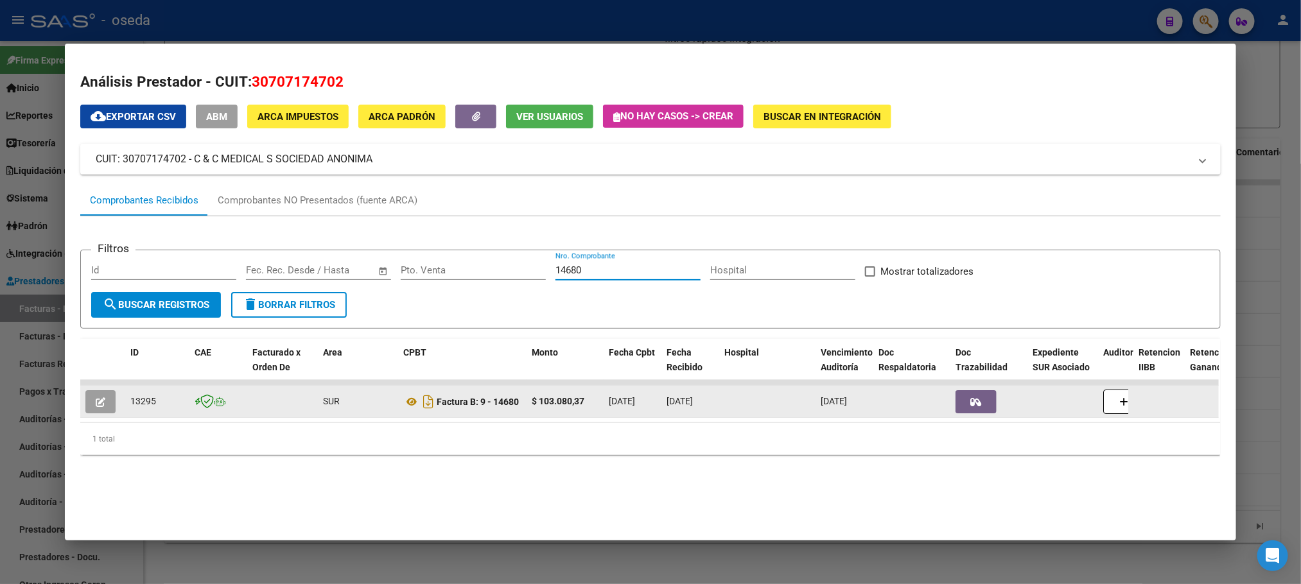
type input "14680"
click at [96, 403] on icon "button" at bounding box center [101, 403] width 10 height 10
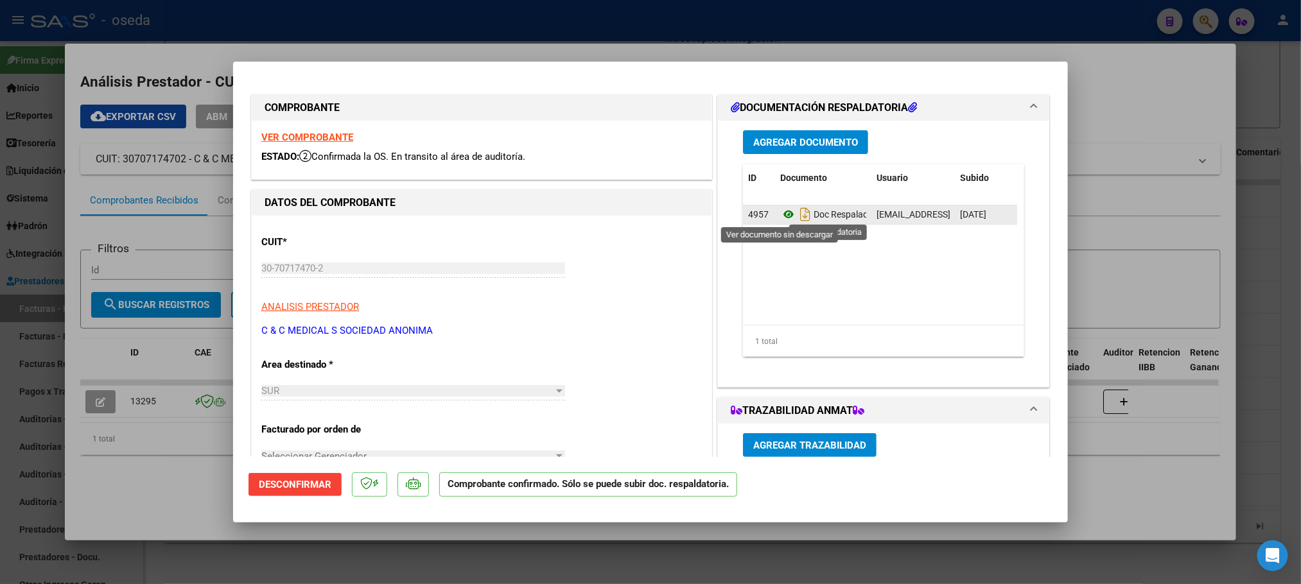
click at [782, 214] on icon at bounding box center [788, 214] width 17 height 15
click at [780, 215] on icon at bounding box center [788, 214] width 17 height 15
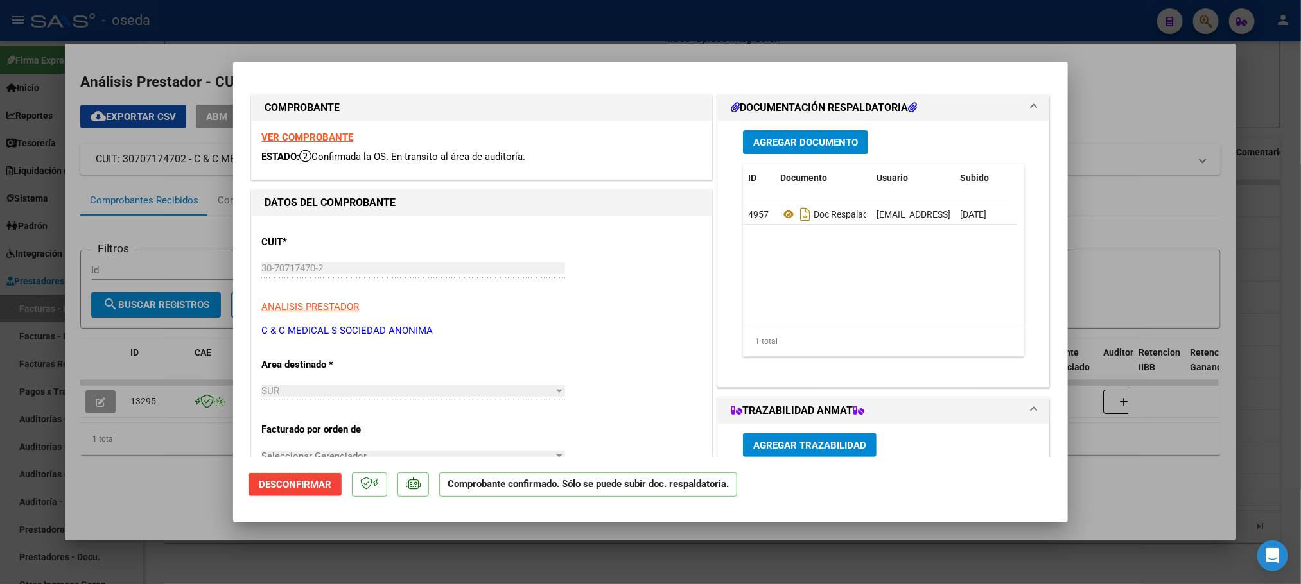
type input "$ 0,00"
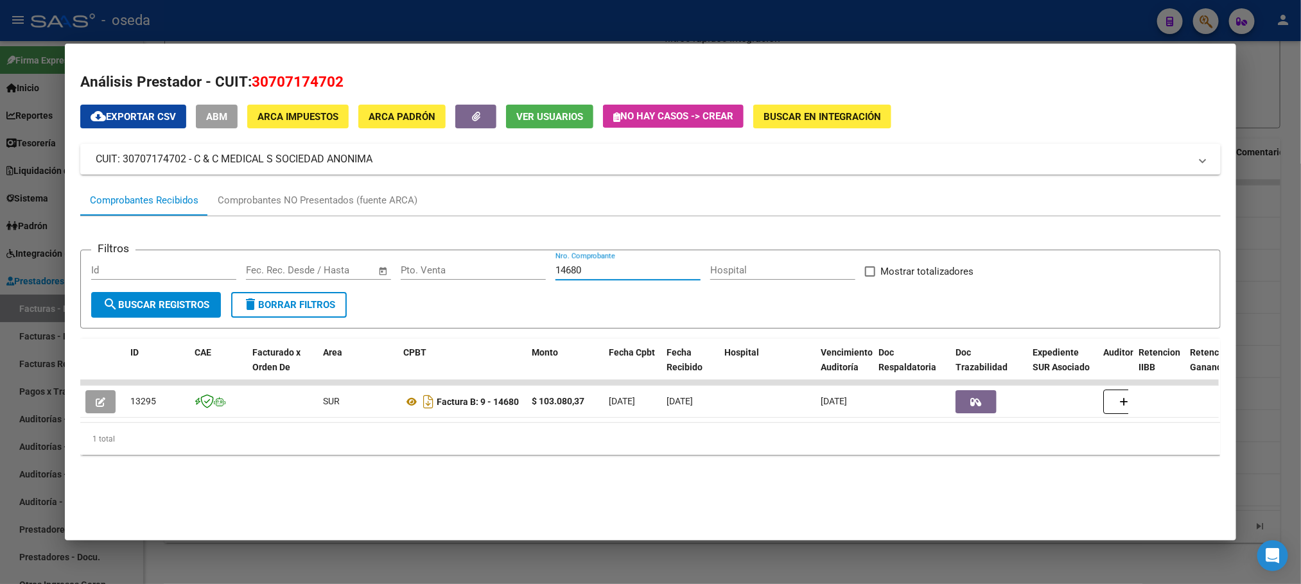
drag, startPoint x: 584, startPoint y: 270, endPoint x: 514, endPoint y: 281, distance: 70.9
click at [514, 281] on div "Filtros Id Fecha inicio – Fecha fin Fec. Rec. Desde / Hasta Pto. Venta 14680 Nr…" at bounding box center [650, 276] width 1118 height 31
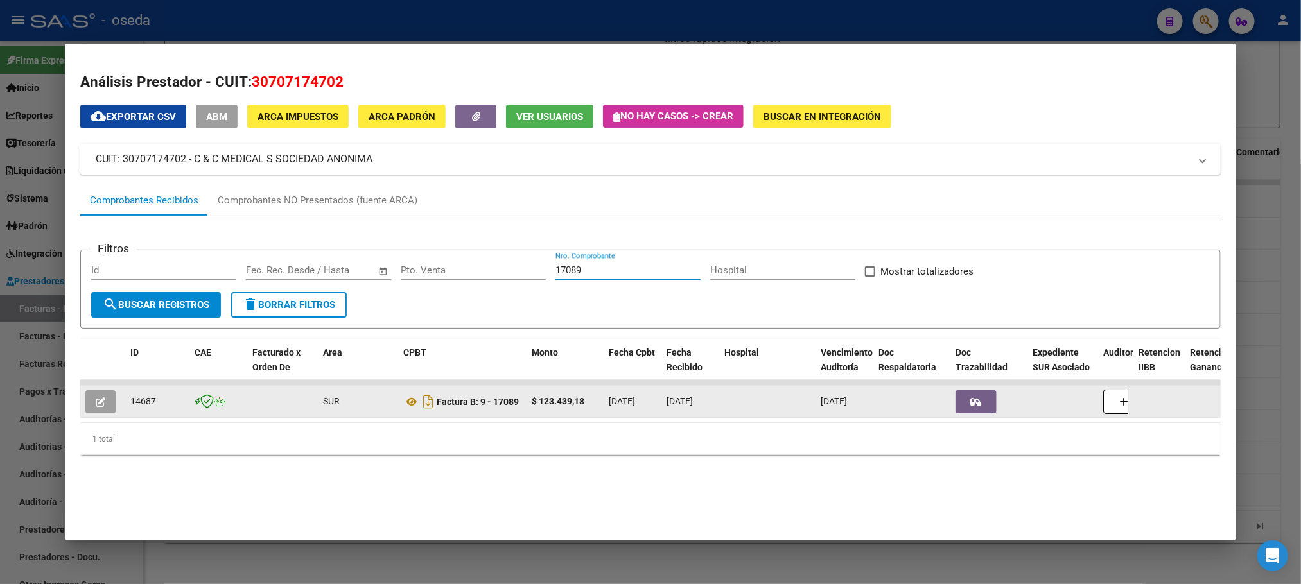
type input "17089"
click at [104, 405] on button "button" at bounding box center [100, 401] width 30 height 23
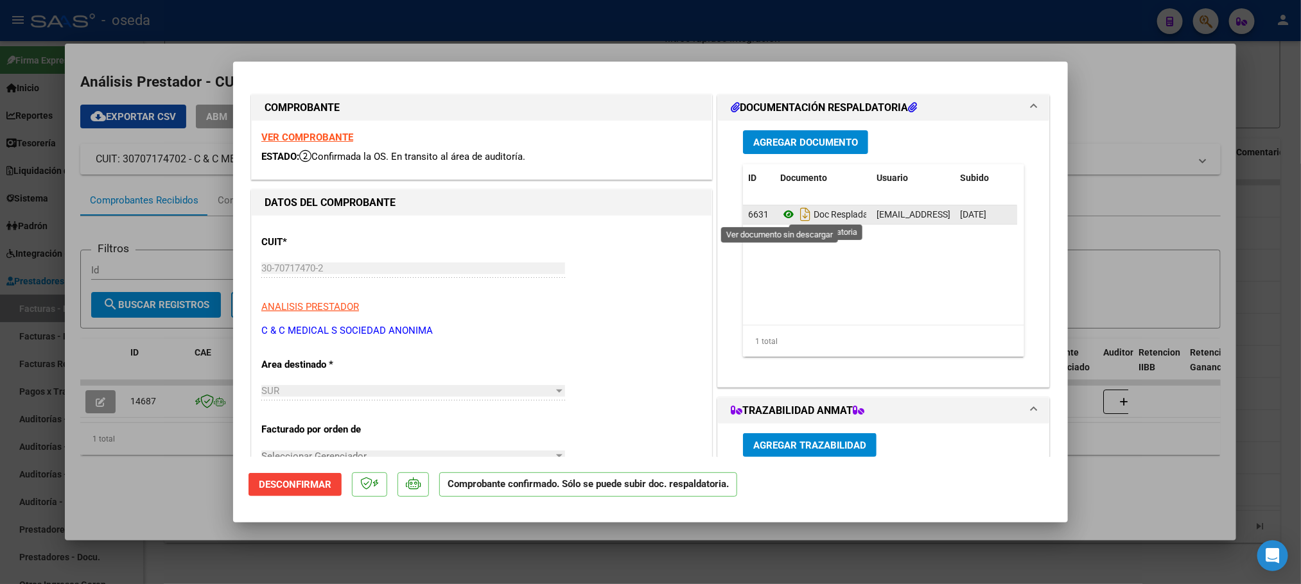
click at [780, 218] on icon at bounding box center [788, 214] width 17 height 15
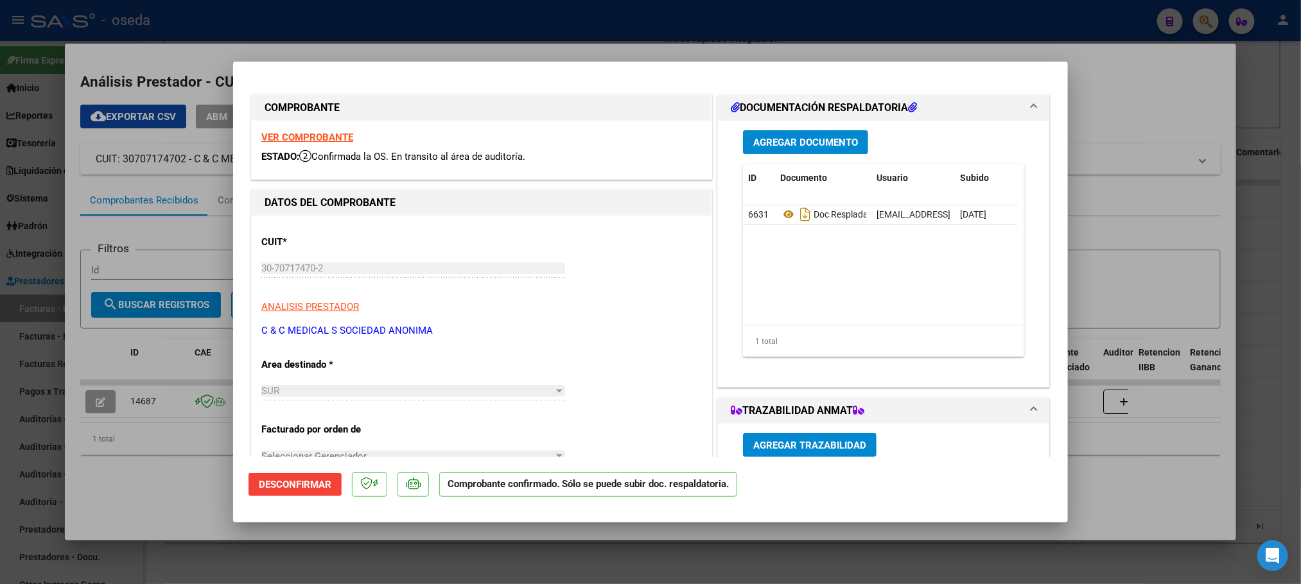
type input "$ 0,00"
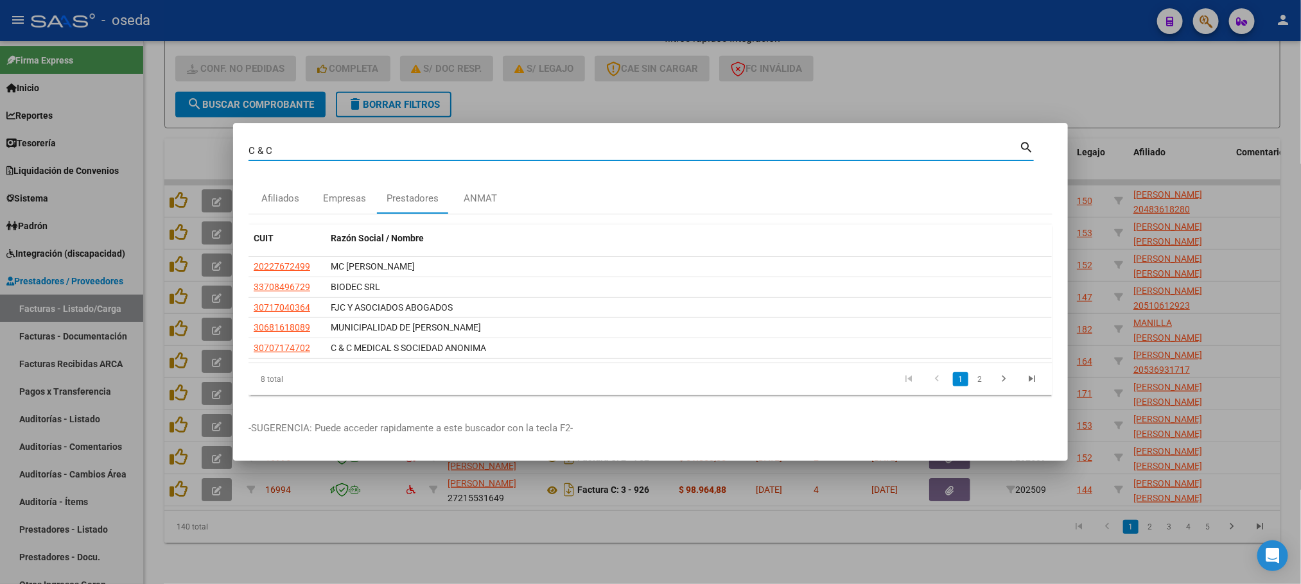
drag, startPoint x: 453, startPoint y: 145, endPoint x: 45, endPoint y: 96, distance: 411.3
click at [45, 96] on div "C & C Buscar (apellido, dni, cuil, nro traspaso, cuit, obra social) search Afil…" at bounding box center [650, 292] width 1301 height 584
type input "[DATE][PERSON_NAME]"
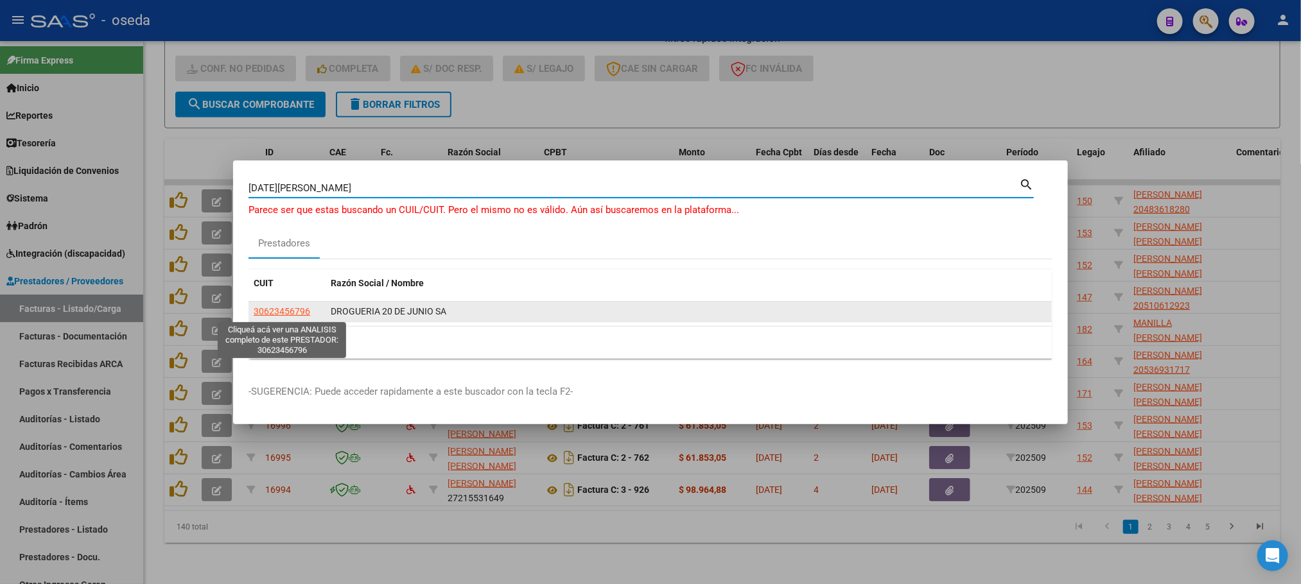
click at [284, 311] on span "30623456796" at bounding box center [282, 311] width 57 height 10
type textarea "30623456796"
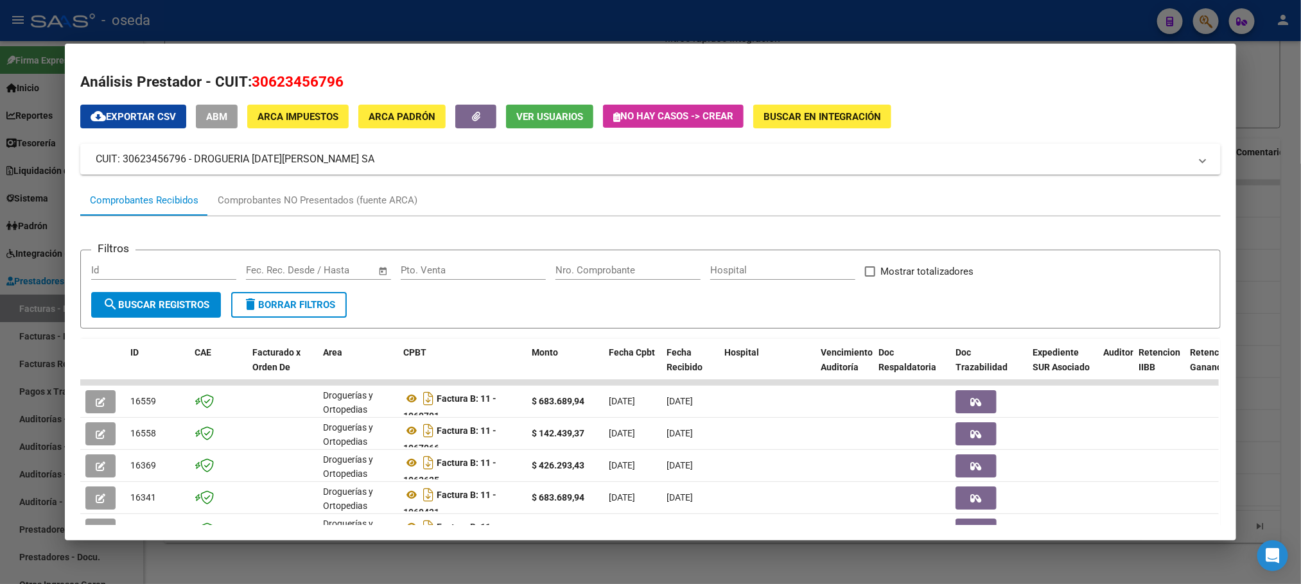
click at [592, 274] on input "Nro. Comprobante" at bounding box center [628, 271] width 145 height 12
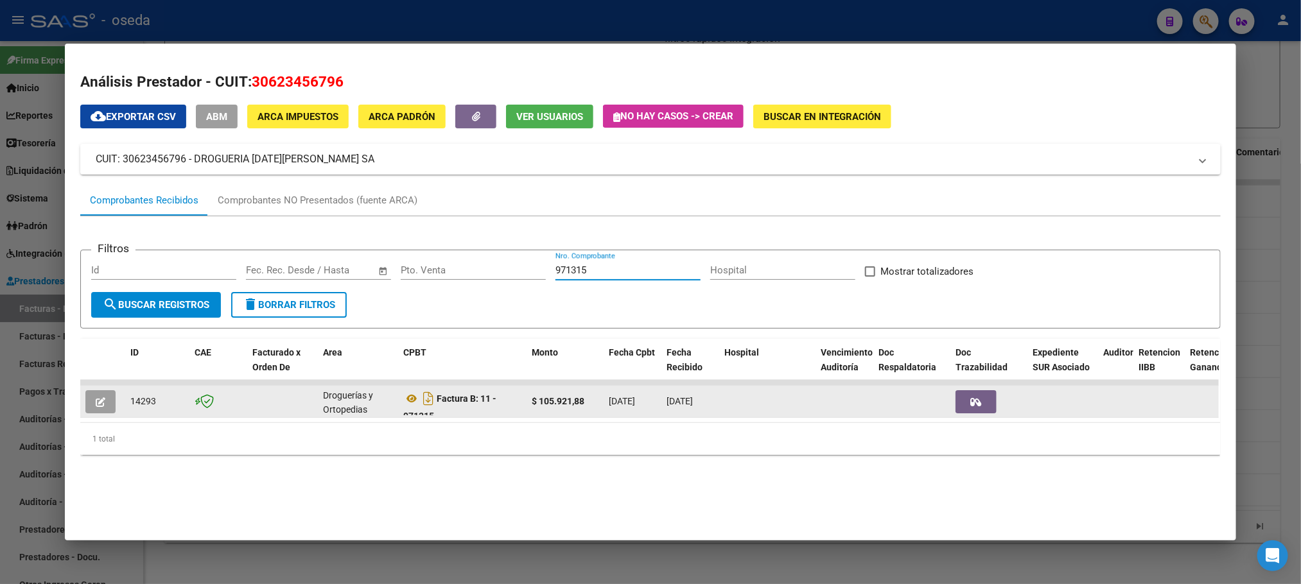
type input "971315"
click at [97, 394] on button "button" at bounding box center [100, 401] width 30 height 23
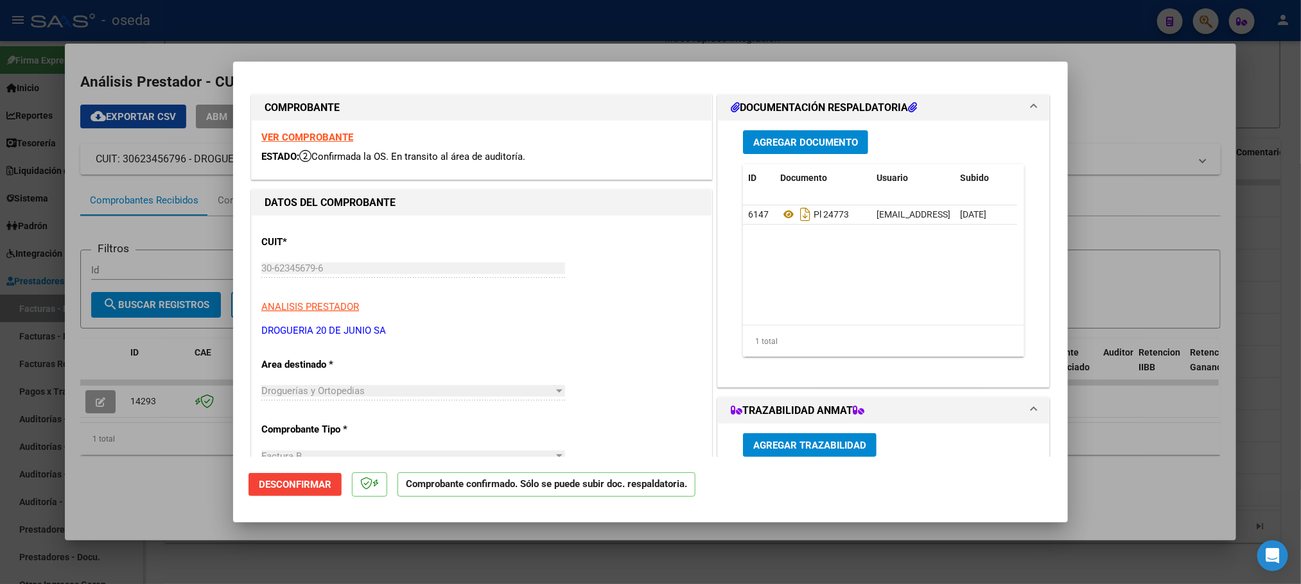
click at [304, 136] on strong "VER COMPROBANTE" at bounding box center [307, 138] width 92 height 12
click at [780, 209] on icon at bounding box center [788, 214] width 17 height 15
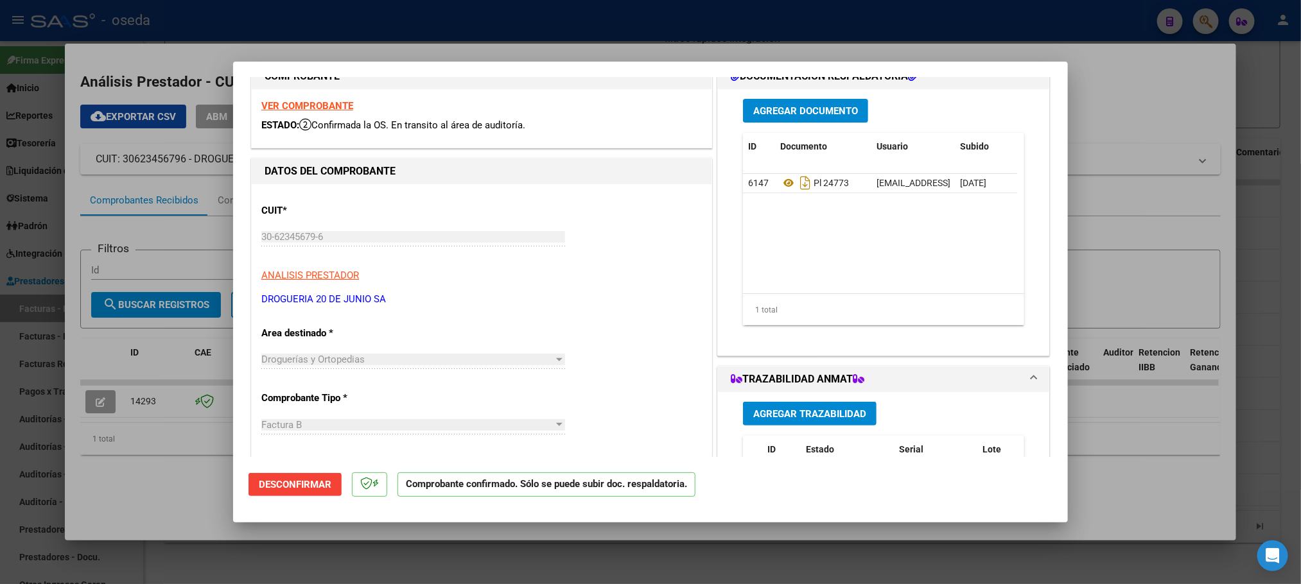
scroll to position [0, 0]
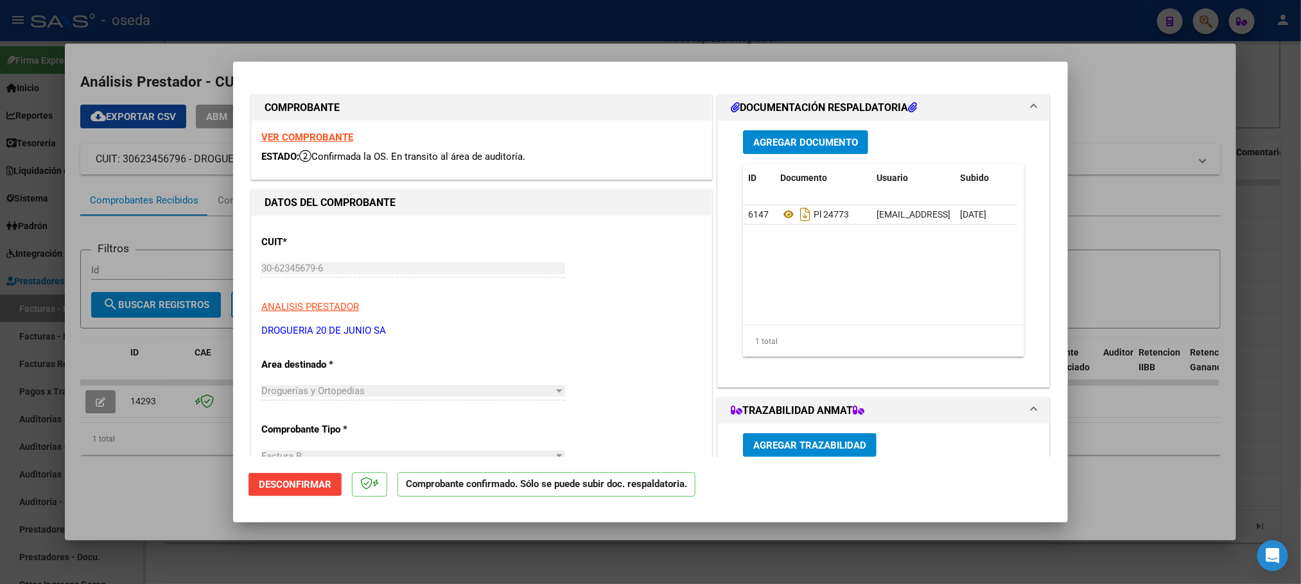
click at [341, 132] on strong "VER COMPROBANTE" at bounding box center [307, 138] width 92 height 12
type input "$ 0,00"
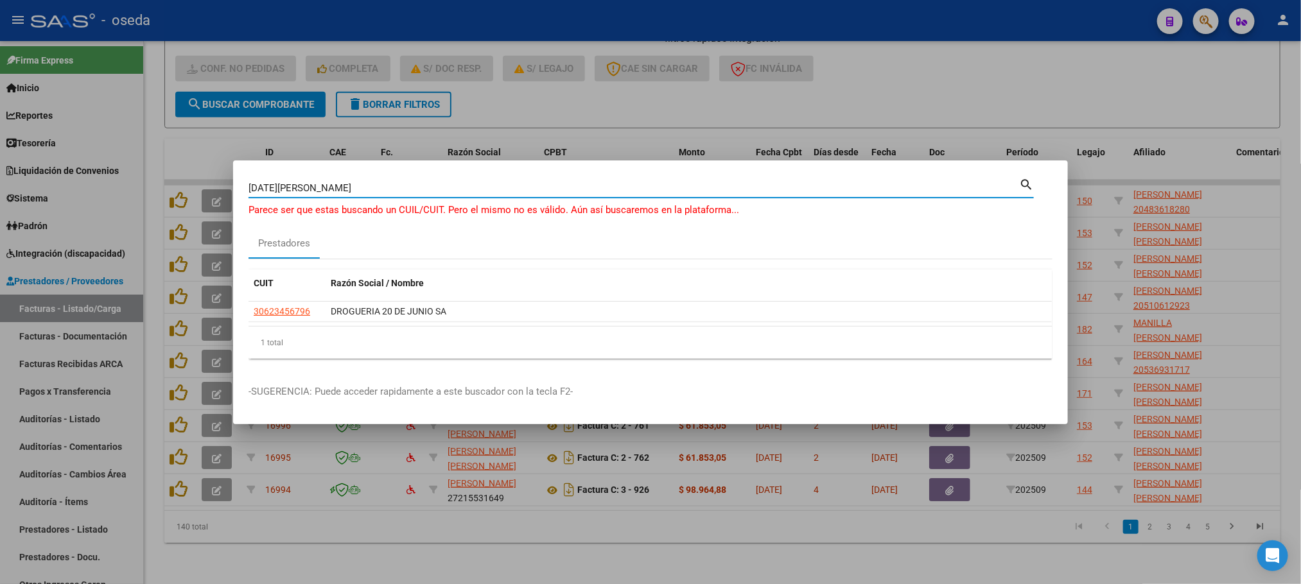
drag, startPoint x: 411, startPoint y: 187, endPoint x: 171, endPoint y: 180, distance: 239.7
click at [171, 180] on div "[DATE][PERSON_NAME] Buscar (apellido, dni, cuil, nro traspaso, cuit, obra socia…" at bounding box center [650, 292] width 1301 height 584
type input "c & c"
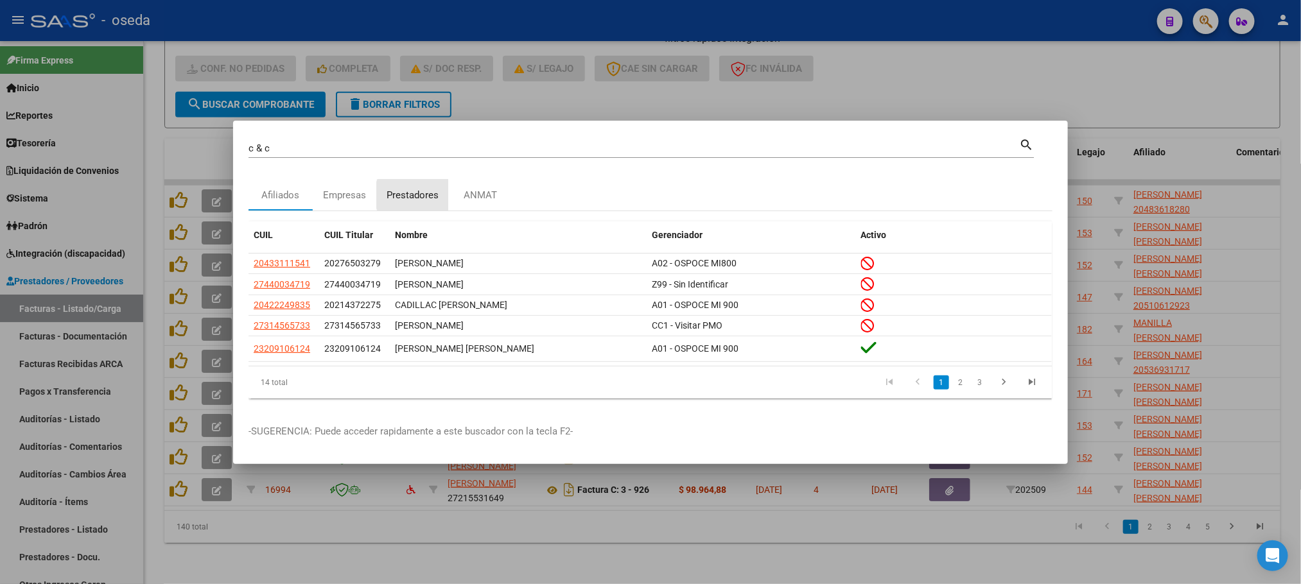
click at [421, 195] on div "Prestadores" at bounding box center [413, 195] width 52 height 15
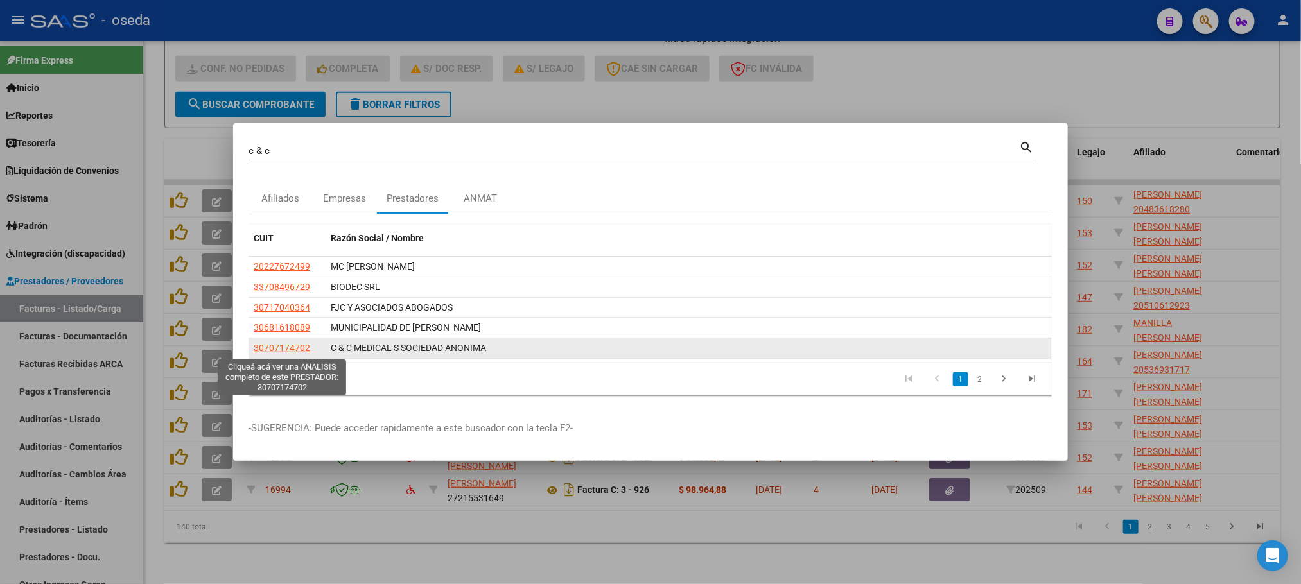
click at [274, 349] on span "30707174702" at bounding box center [282, 348] width 57 height 10
type textarea "30707174702"
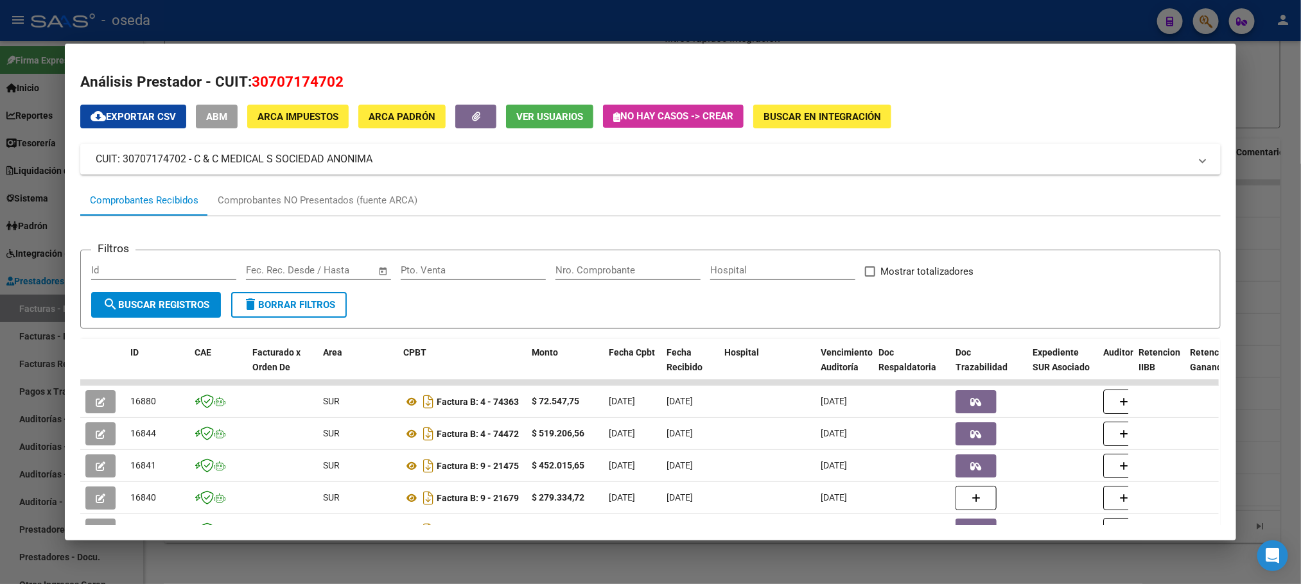
click at [594, 272] on input "Nro. Comprobante" at bounding box center [628, 271] width 145 height 12
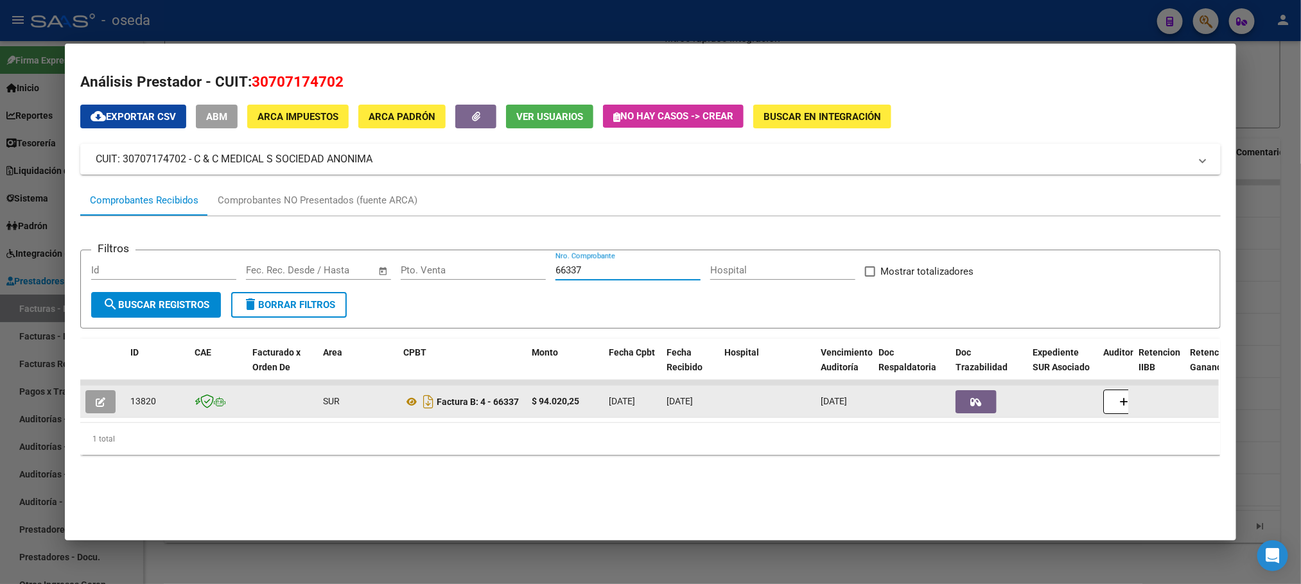
type input "66337"
click at [96, 398] on icon "button" at bounding box center [101, 403] width 10 height 10
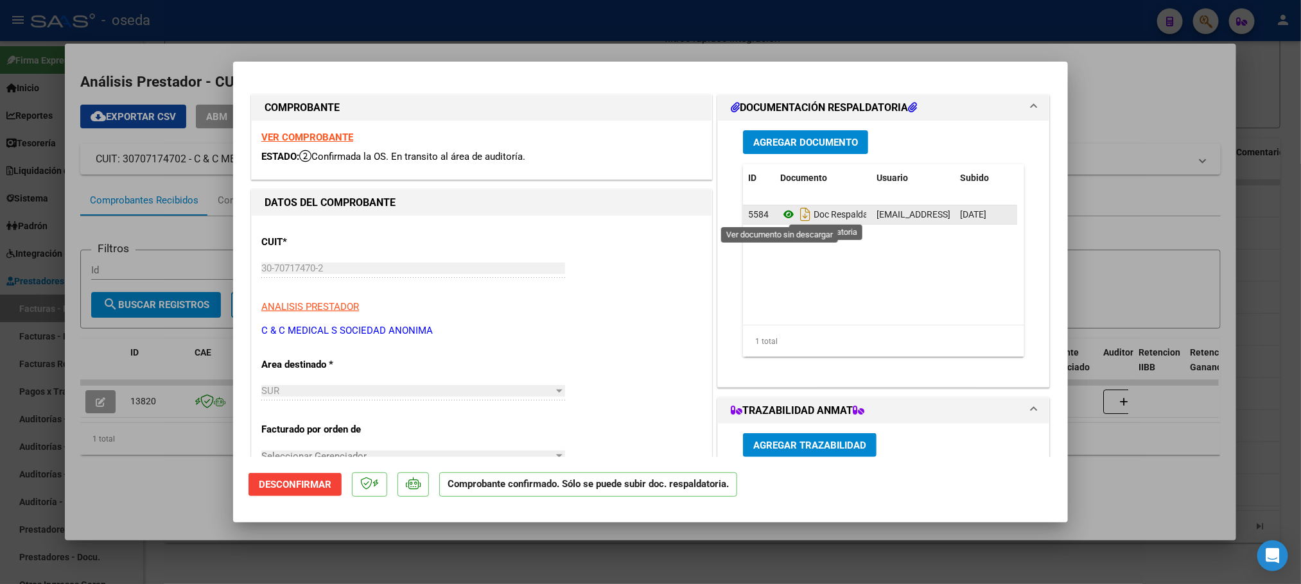
click at [782, 214] on icon at bounding box center [788, 214] width 17 height 15
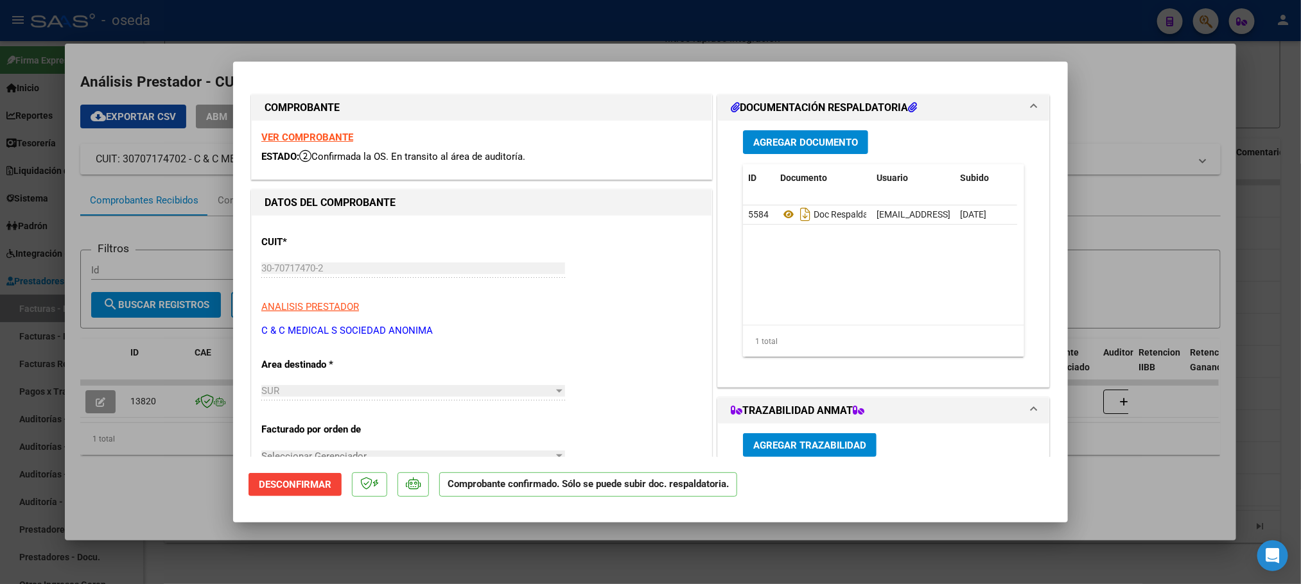
type input "$ 0,00"
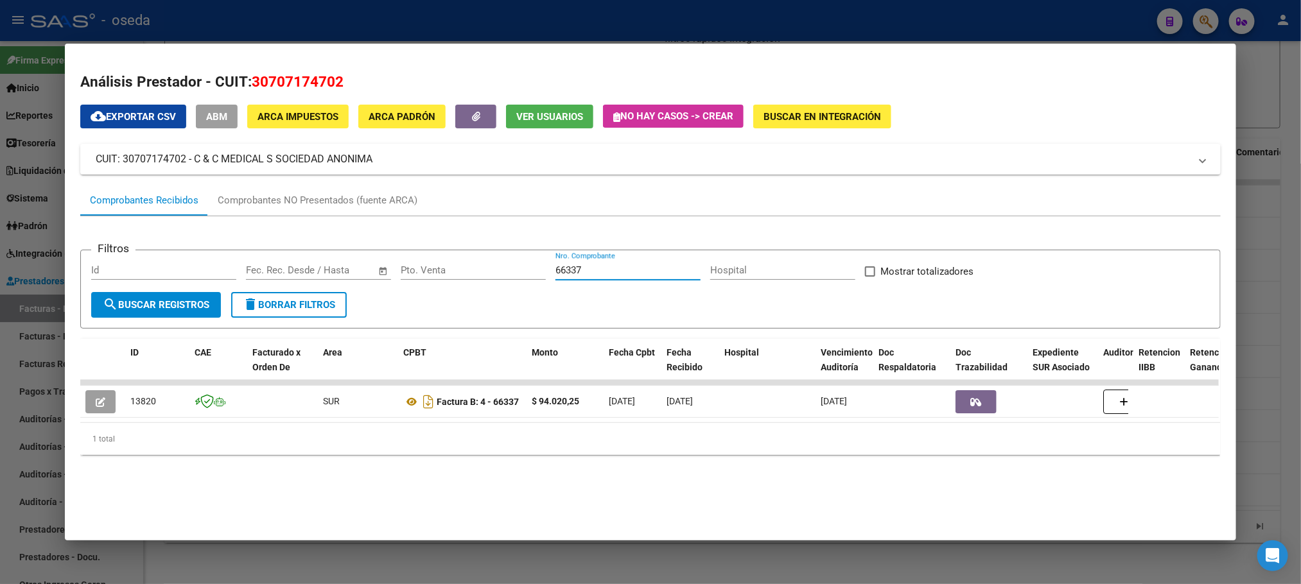
drag, startPoint x: 657, startPoint y: 268, endPoint x: 339, endPoint y: 256, distance: 318.1
click at [339, 256] on form "Filtros Id Fecha inicio – Fecha fin Fec. Rec. Desde / Hasta Pto. Venta 66337 Nr…" at bounding box center [650, 289] width 1140 height 79
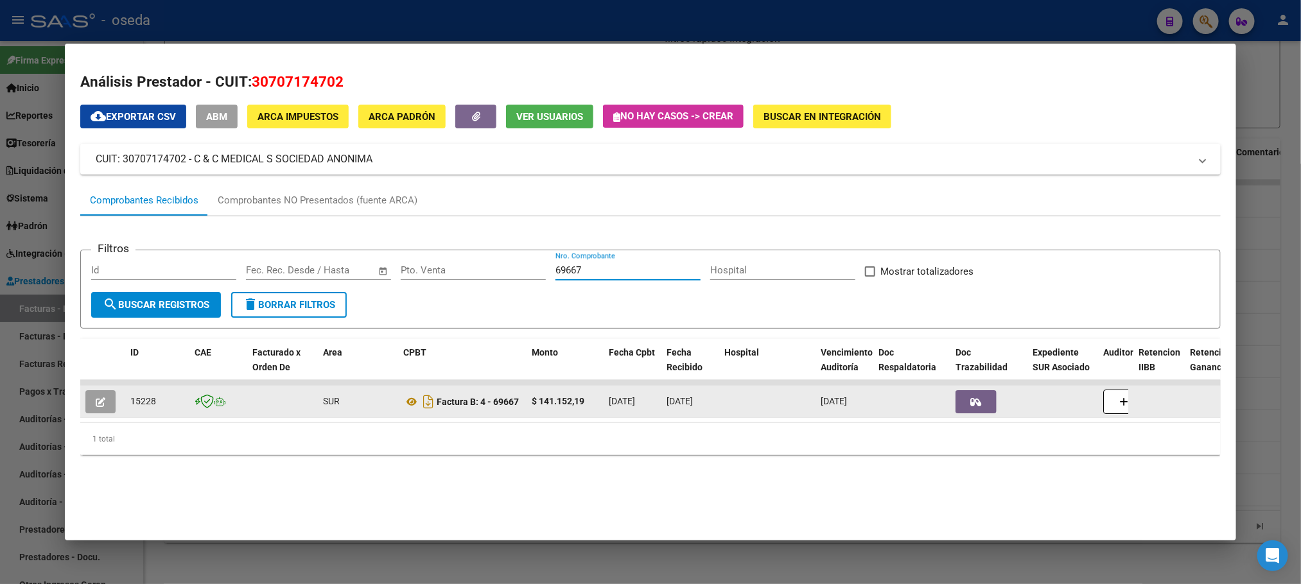
type input "69667"
click at [85, 393] on button "button" at bounding box center [100, 401] width 30 height 23
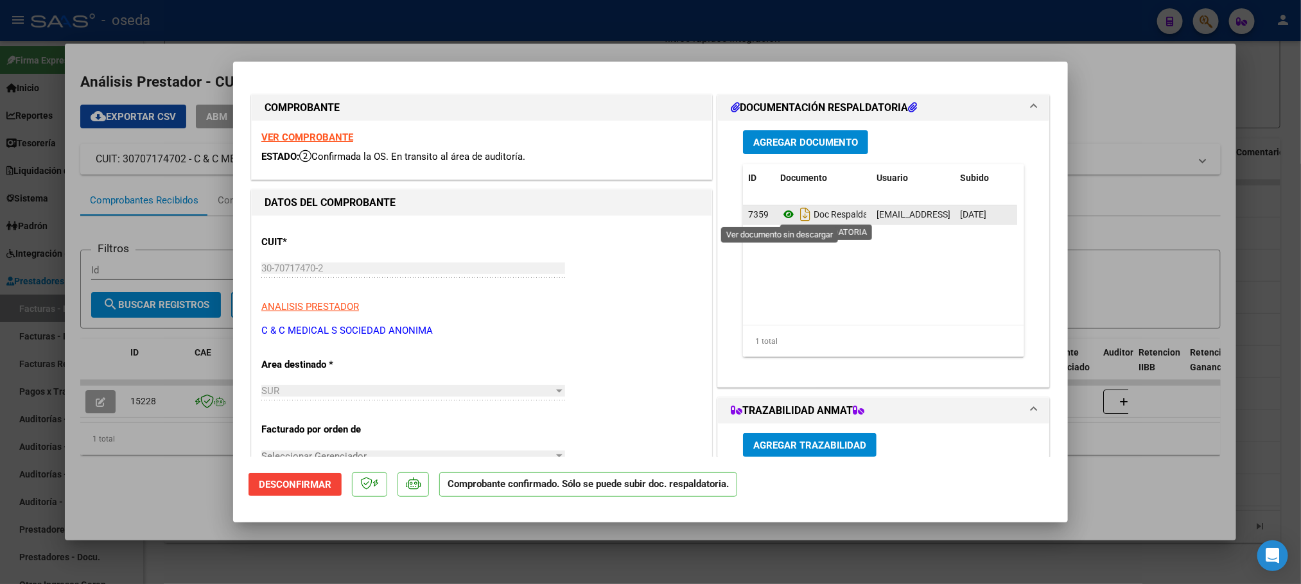
click at [780, 215] on icon at bounding box center [788, 214] width 17 height 15
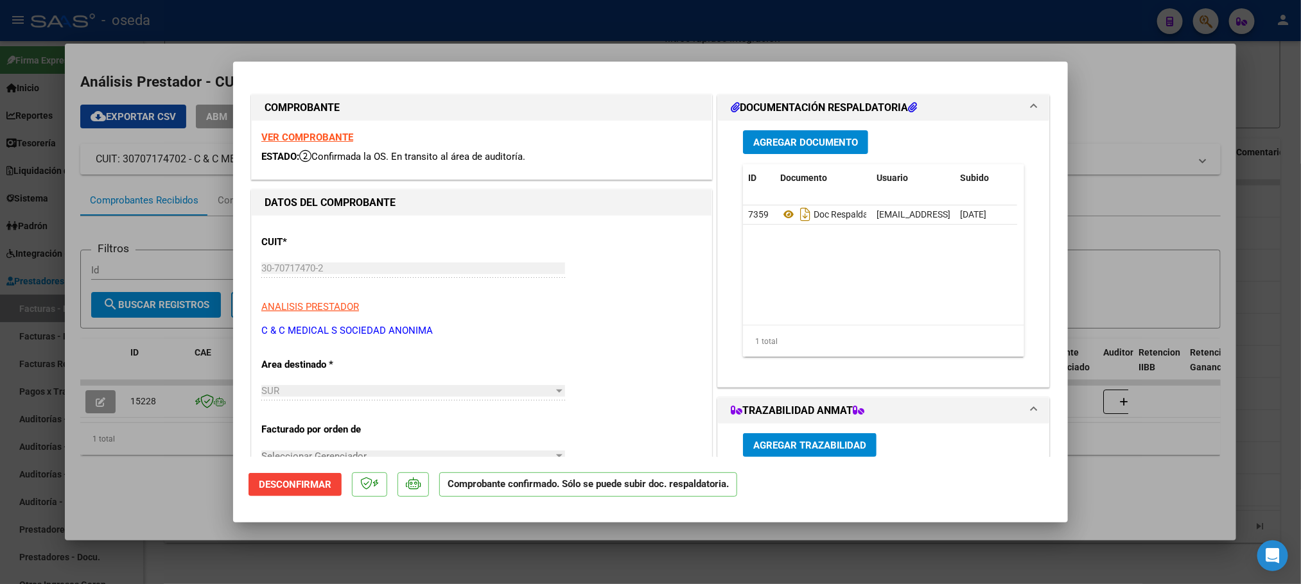
type input "$ 0,00"
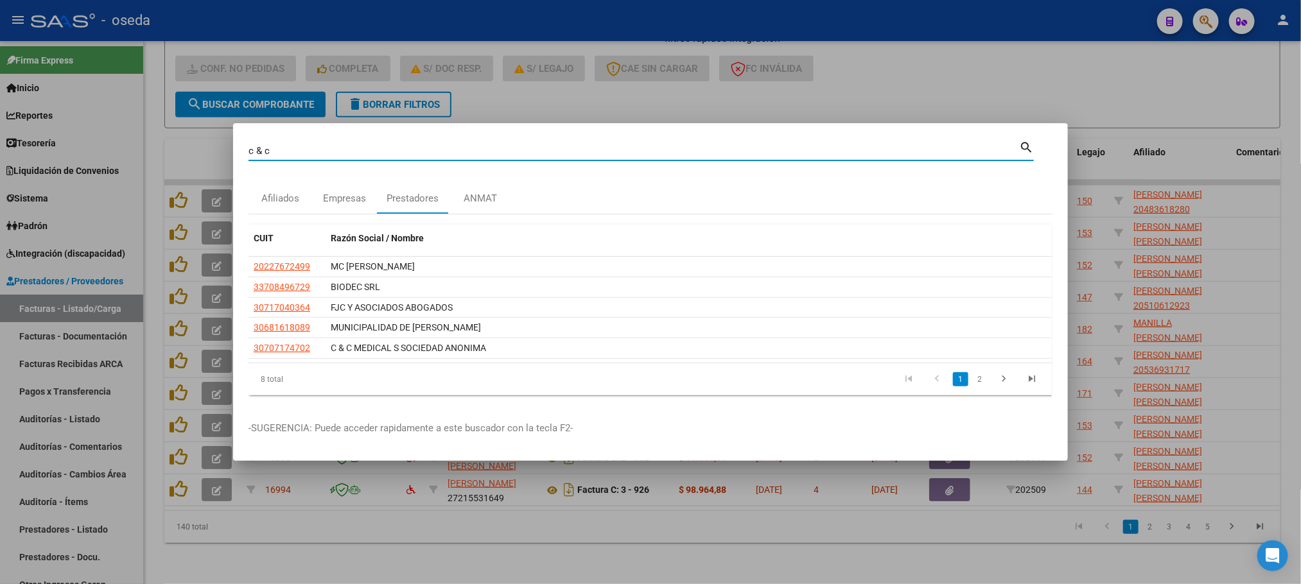
drag, startPoint x: 409, startPoint y: 152, endPoint x: 0, endPoint y: 145, distance: 409.2
click at [0, 145] on div "c & c Buscar (apellido, dni, cuil, nro traspaso, cuit, obra social) search Afil…" at bounding box center [650, 292] width 1301 height 584
type input "WENT"
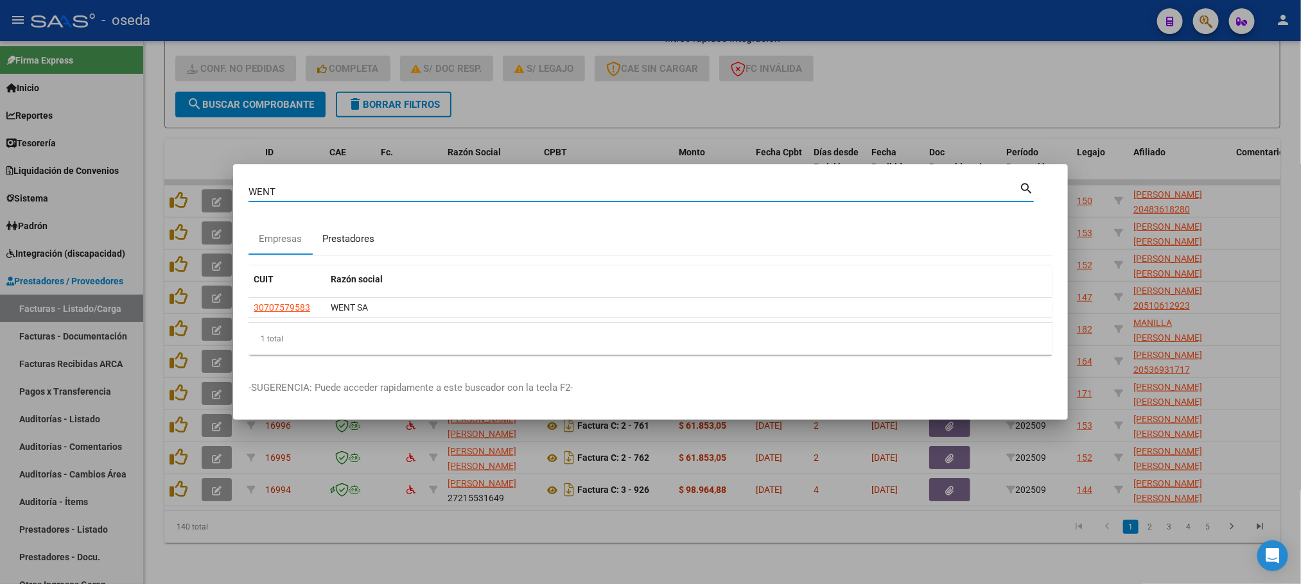
click at [322, 235] on div "Prestadores" at bounding box center [348, 239] width 52 height 15
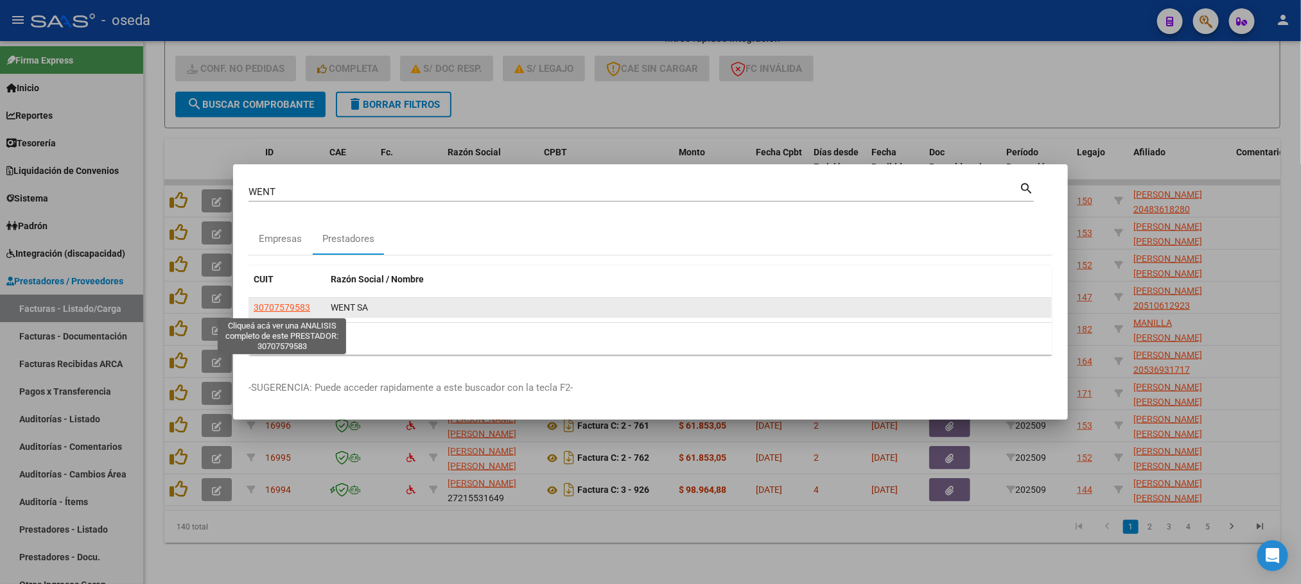
click at [290, 306] on span "30707579583" at bounding box center [282, 308] width 57 height 10
type textarea "30707579583"
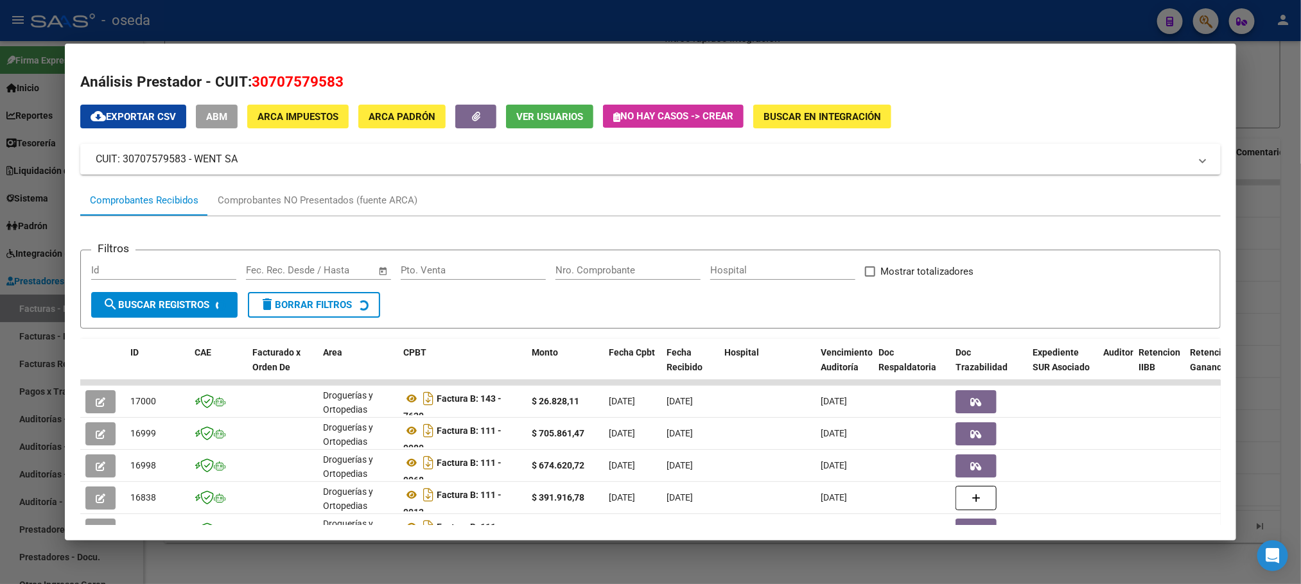
click at [569, 264] on div "Nro. Comprobante" at bounding box center [628, 270] width 145 height 19
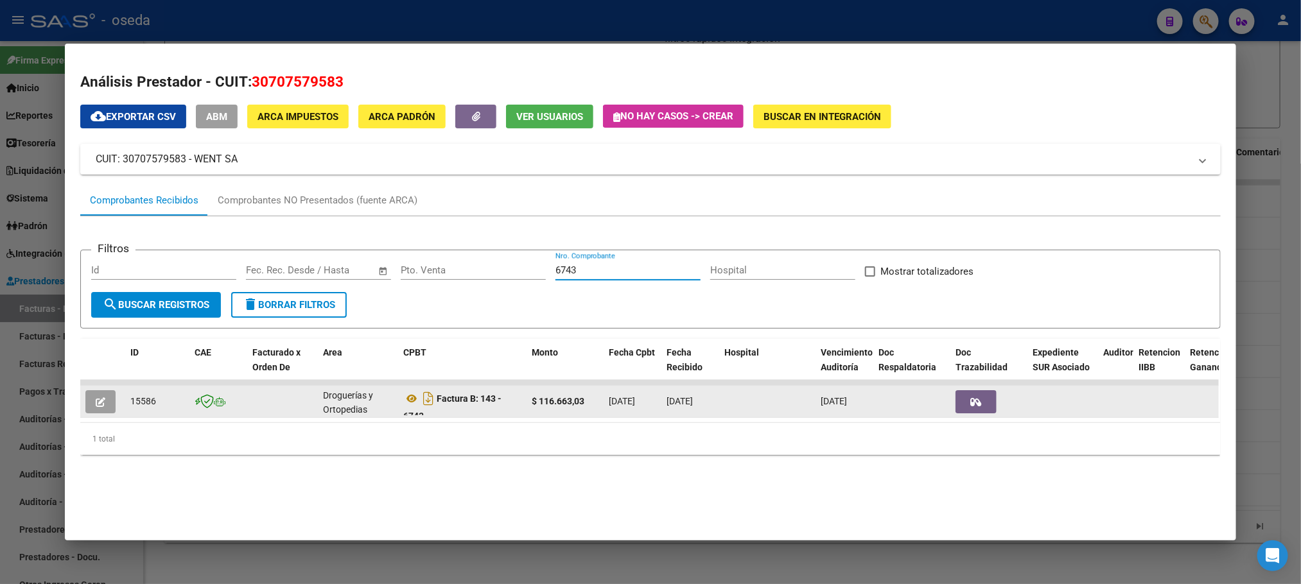
type input "6743"
click at [104, 396] on button "button" at bounding box center [100, 401] width 30 height 23
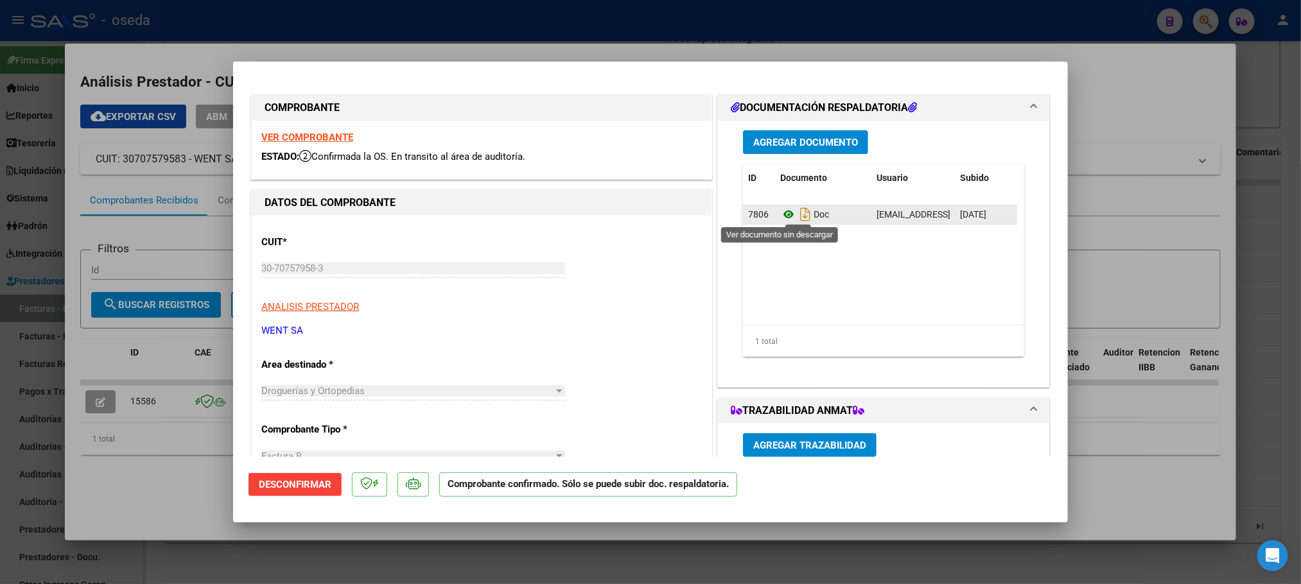
click at [783, 216] on icon at bounding box center [788, 214] width 17 height 15
type input "$ 0,00"
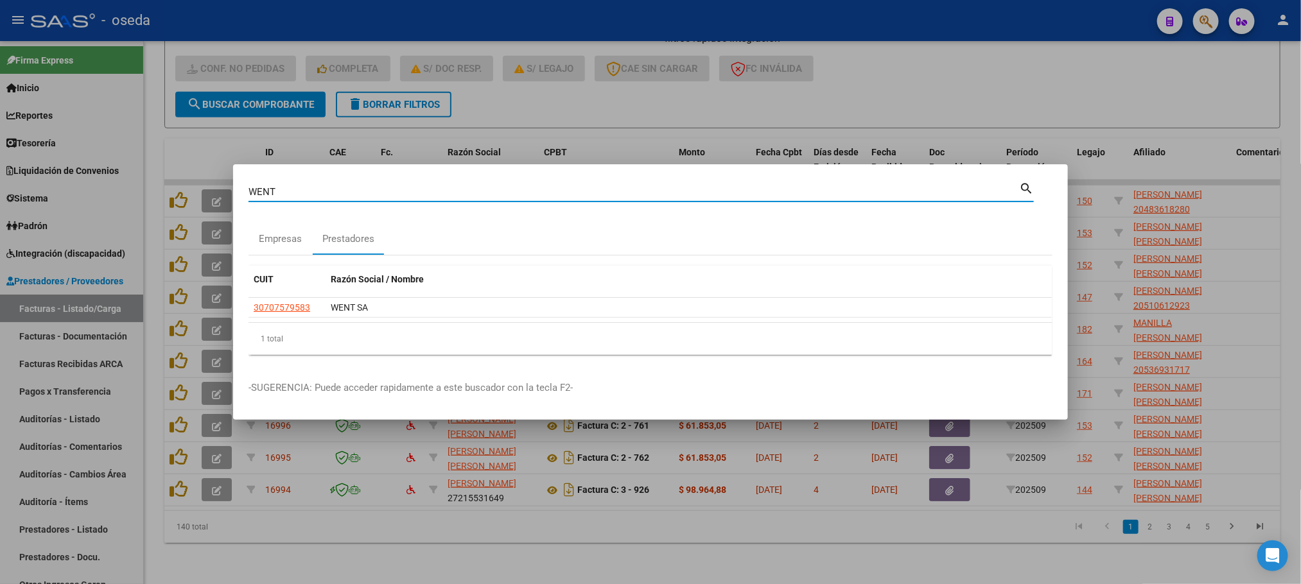
drag, startPoint x: 286, startPoint y: 193, endPoint x: 4, endPoint y: 193, distance: 281.3
click at [4, 193] on div "WENT Buscar (apellido, dni, cuil, nro traspaso, cuit, obra social) search Empre…" at bounding box center [650, 292] width 1301 height 584
type input "C & C"
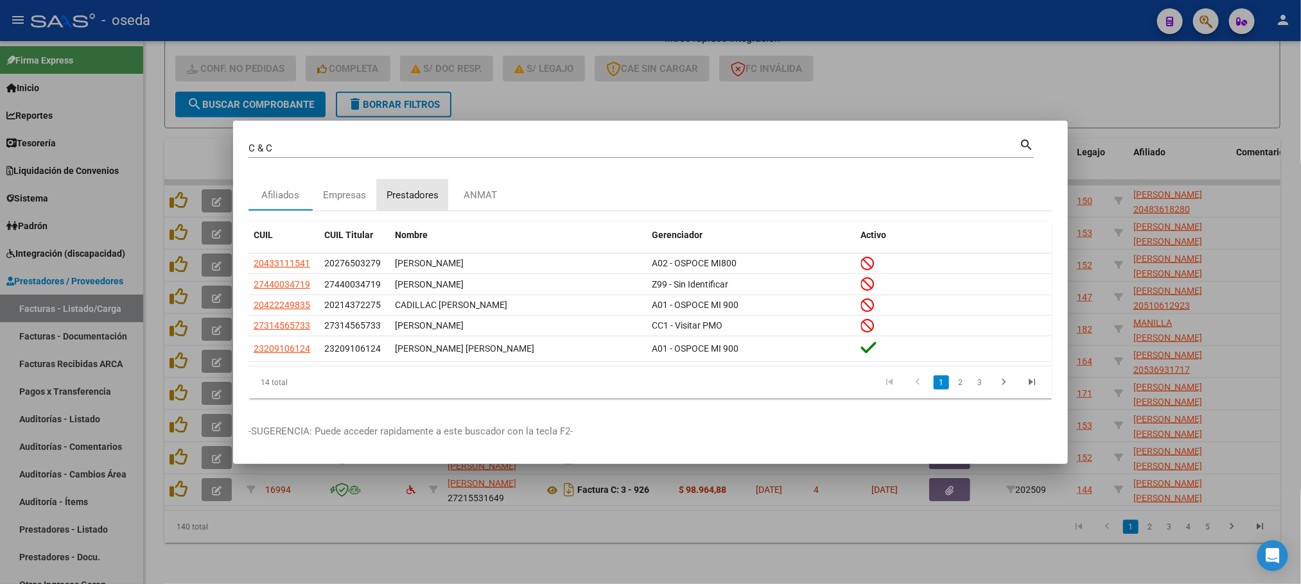
click at [403, 193] on div "Prestadores" at bounding box center [413, 195] width 52 height 15
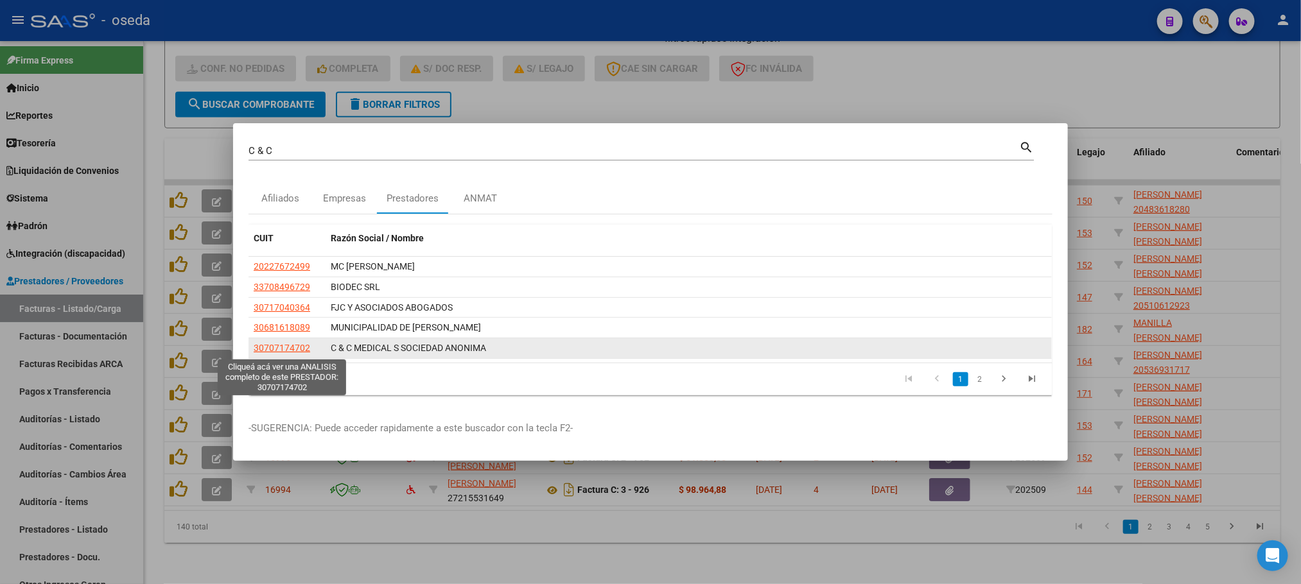
click at [267, 351] on span "30707174702" at bounding box center [282, 348] width 57 height 10
type textarea "30707174702"
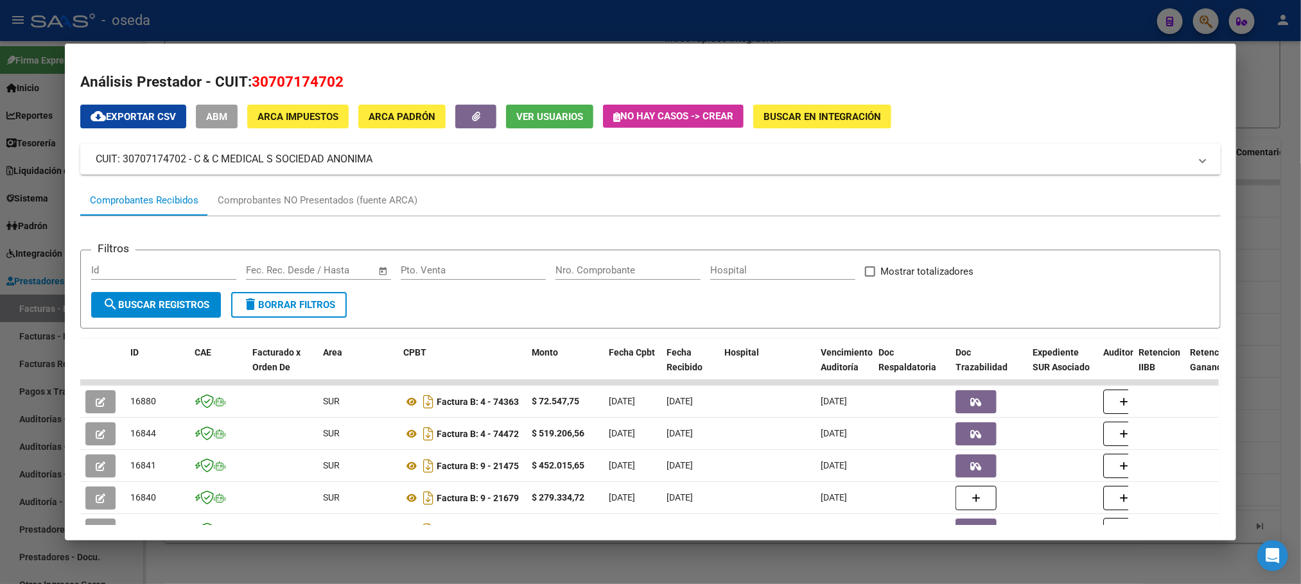
click at [613, 267] on input "Nro. Comprobante" at bounding box center [628, 271] width 145 height 12
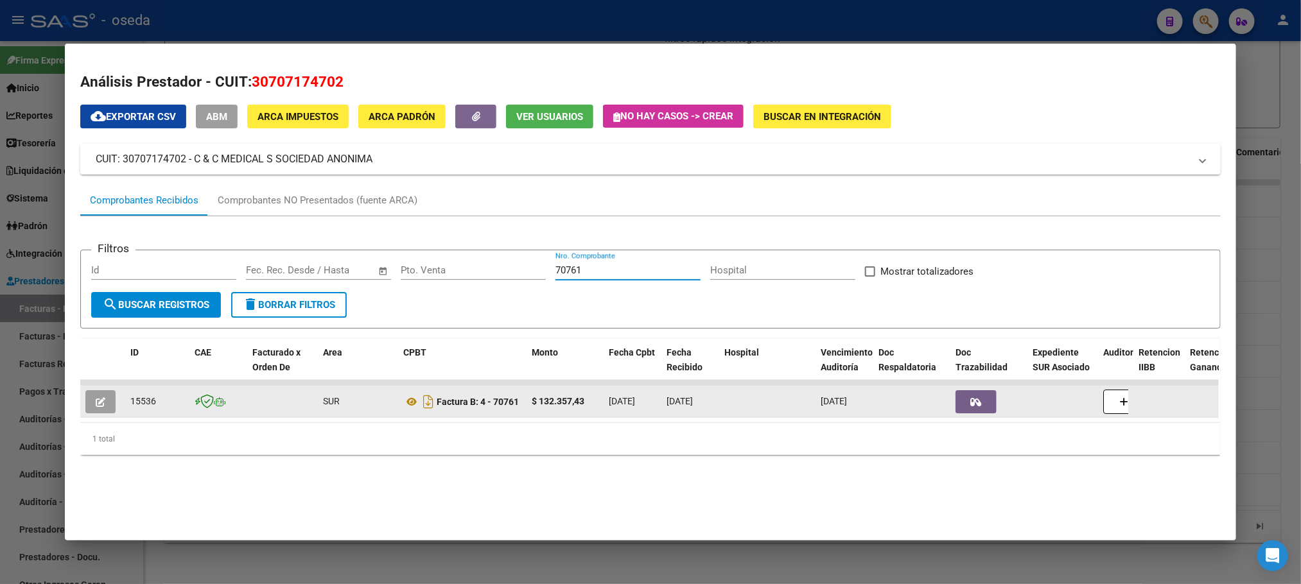
type input "70761"
click at [96, 396] on span "button" at bounding box center [101, 402] width 10 height 12
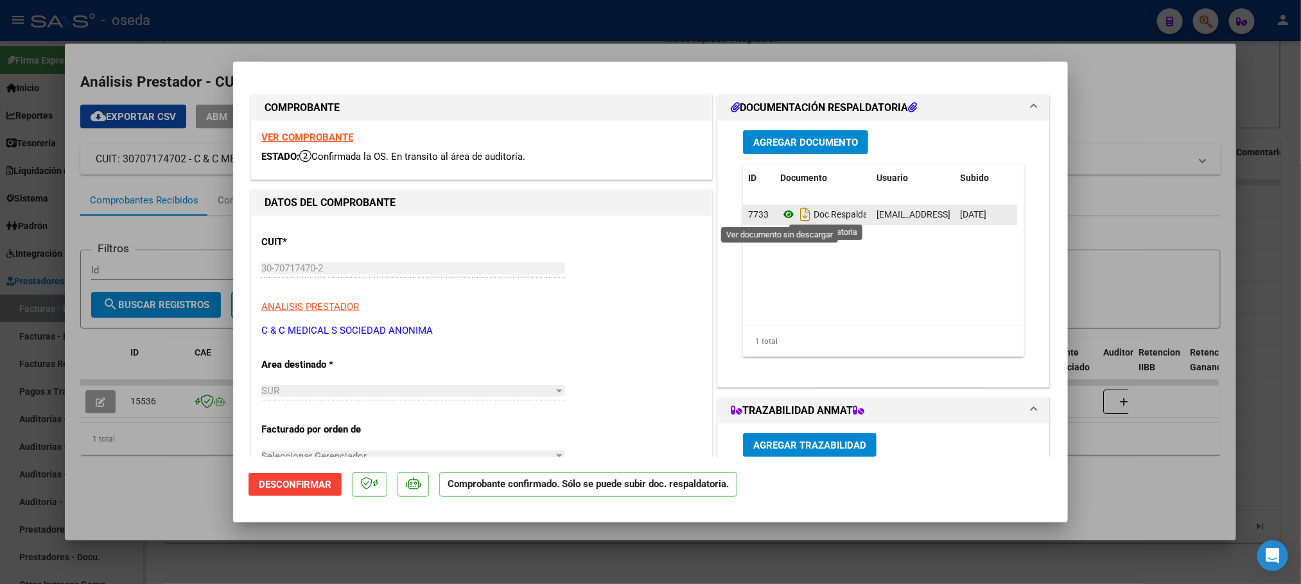
click at [780, 212] on icon at bounding box center [788, 214] width 17 height 15
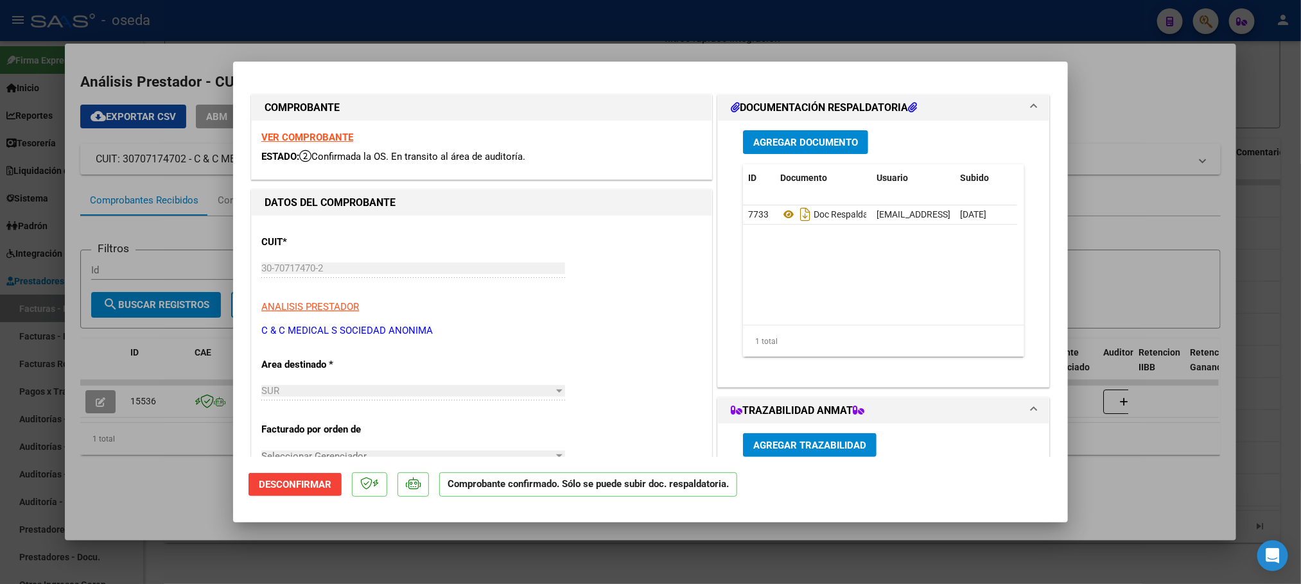
type input "$ 0,00"
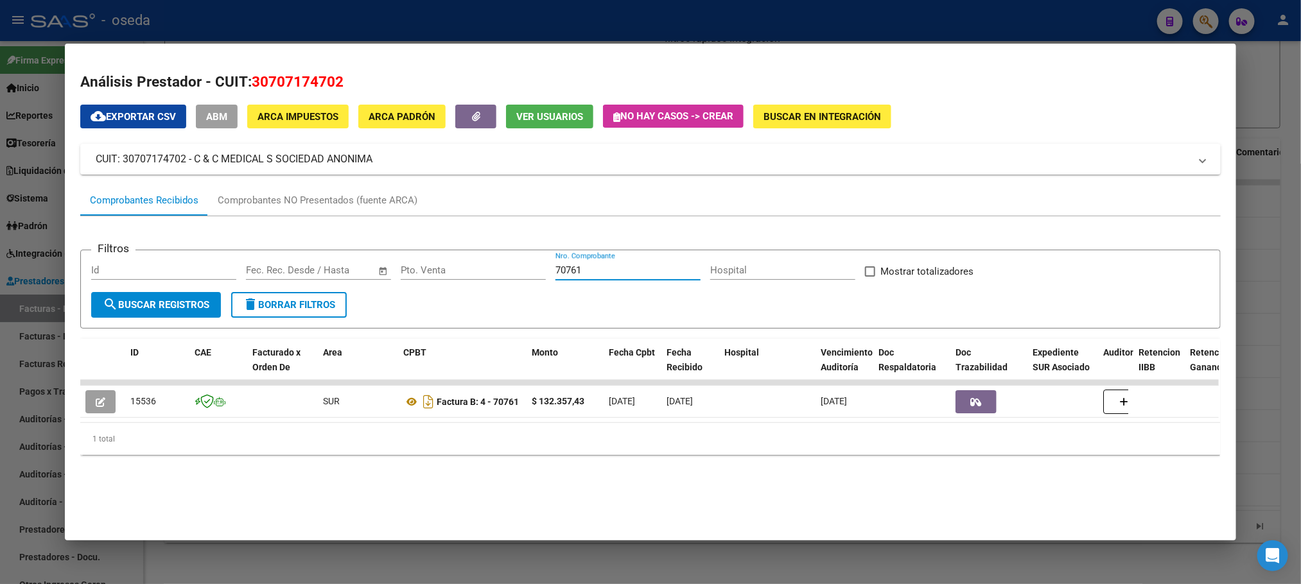
drag, startPoint x: 619, startPoint y: 276, endPoint x: 339, endPoint y: 274, distance: 280.0
click at [339, 274] on div "Filtros Id Fecha inicio – Fecha fin Fec. Rec. Desde / Hasta Pto. Venta 70761 Nr…" at bounding box center [650, 276] width 1118 height 31
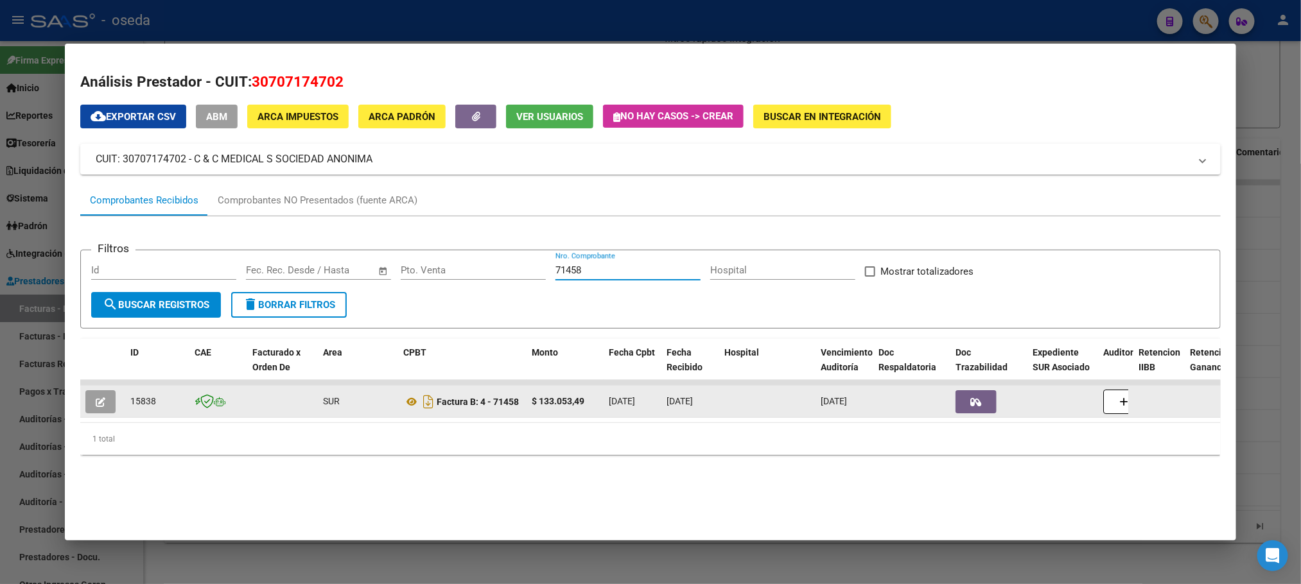
type input "71458"
click at [97, 401] on icon "button" at bounding box center [101, 403] width 10 height 10
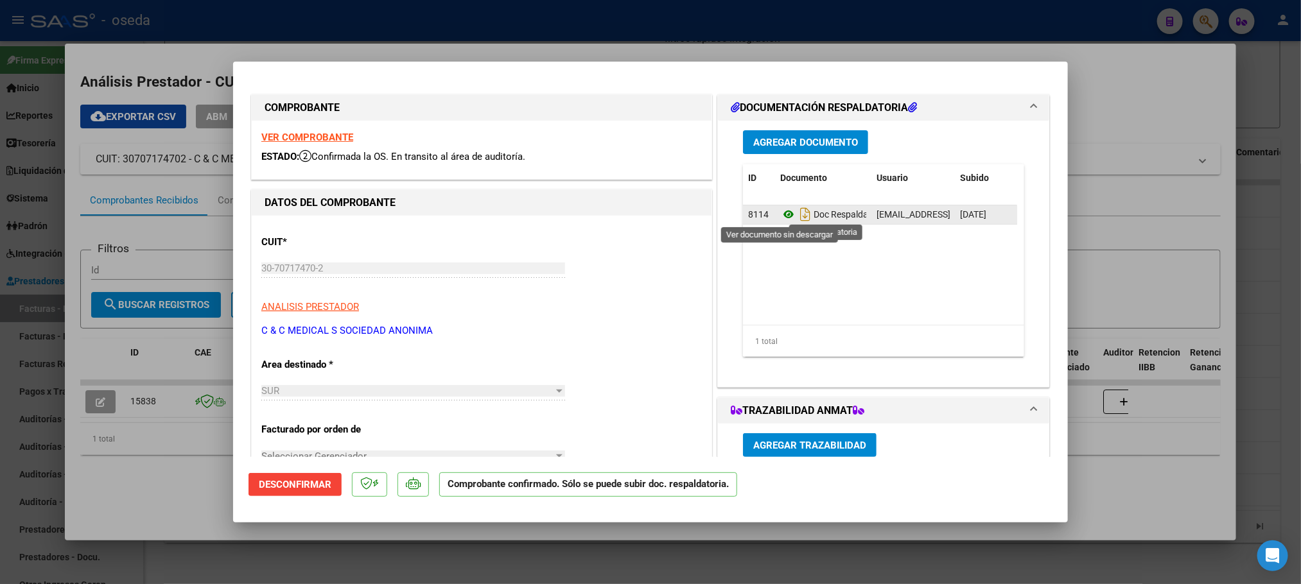
click at [780, 216] on icon at bounding box center [788, 214] width 17 height 15
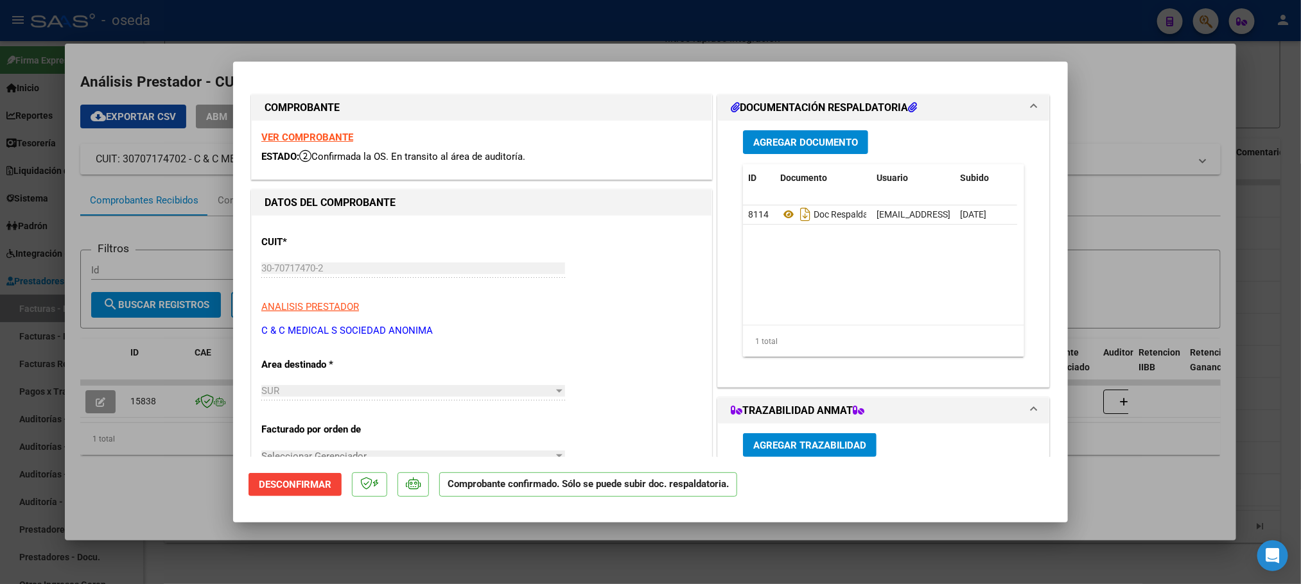
type input "$ 0,00"
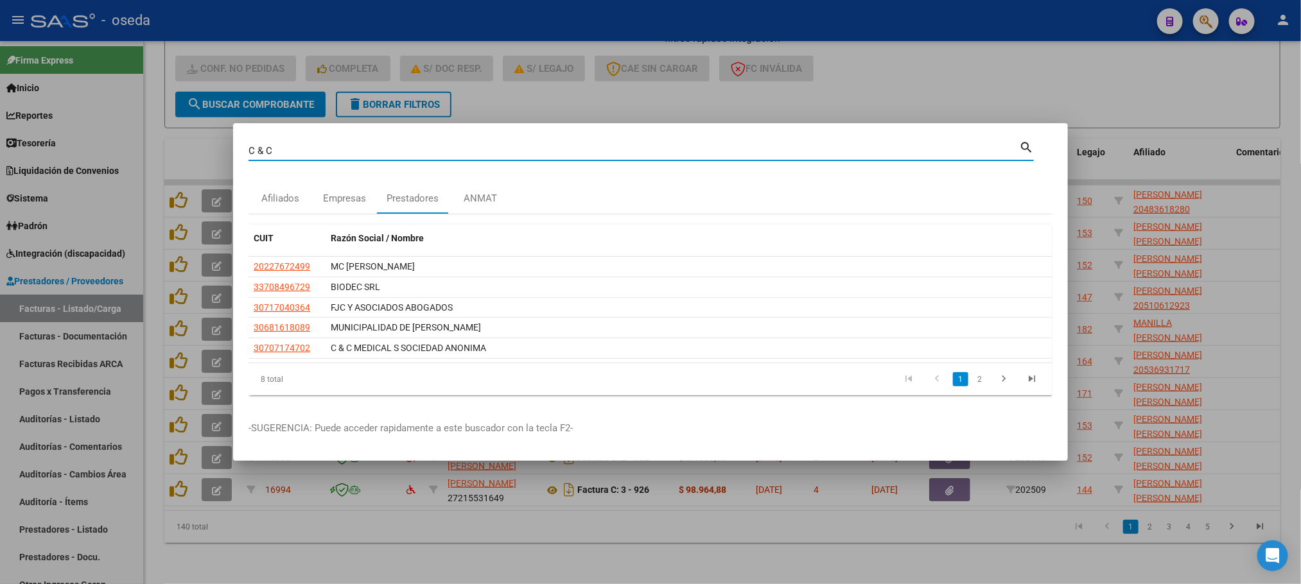
drag, startPoint x: 453, startPoint y: 152, endPoint x: 0, endPoint y: 151, distance: 452.8
click at [0, 151] on div "C & C Buscar (apellido, dni, cuil, nro traspaso, cuit, obra social) search Afil…" at bounding box center [650, 292] width 1301 height 584
paste input "20245947527"
type input "20245947527"
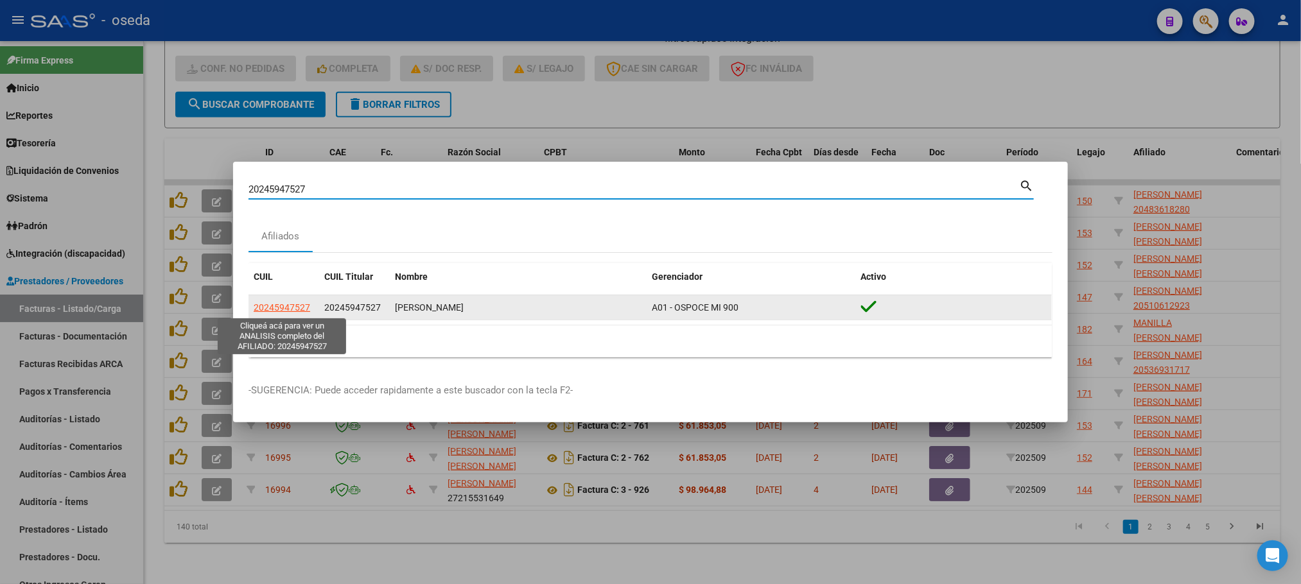
click at [284, 309] on span "20245947527" at bounding box center [282, 308] width 57 height 10
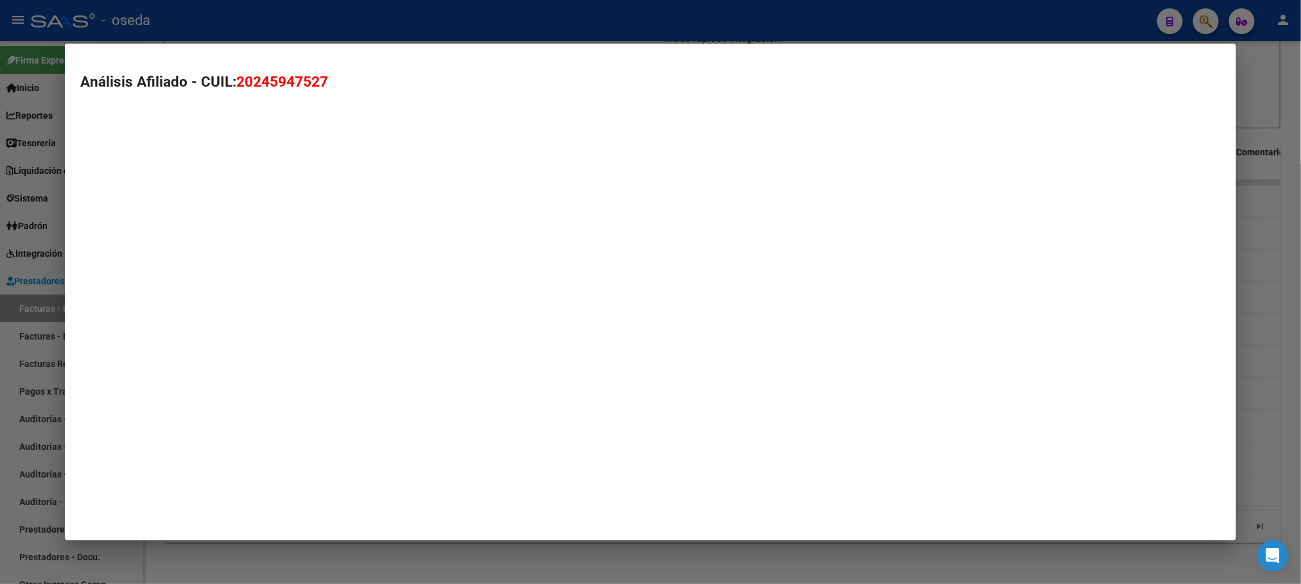
type textarea "20245947527"
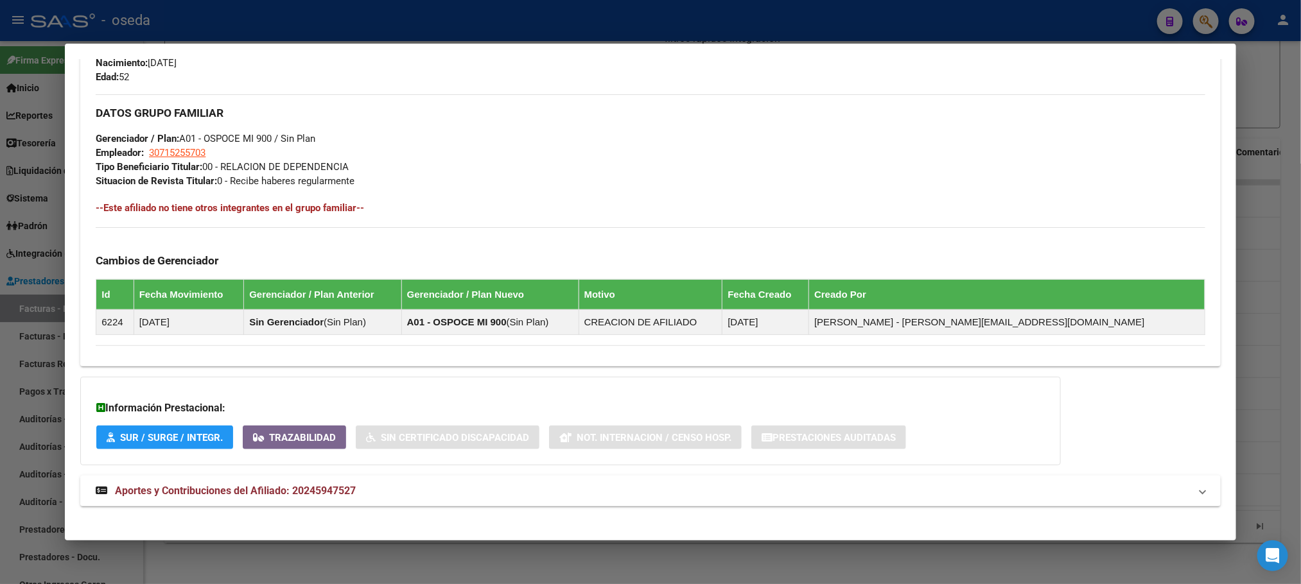
scroll to position [567, 0]
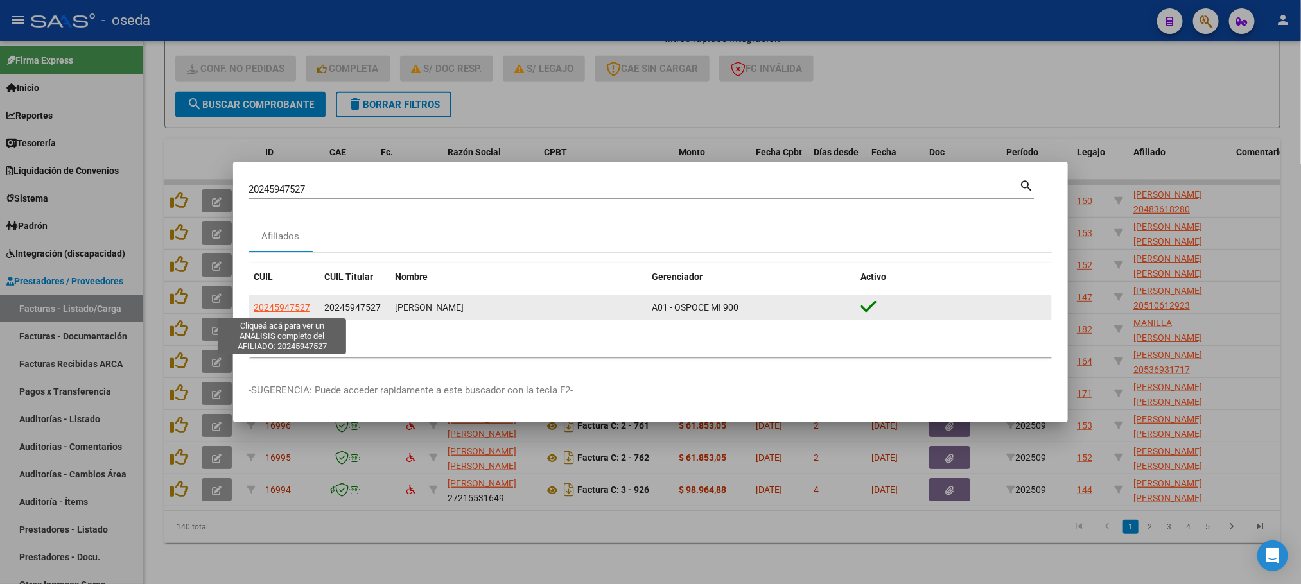
click at [270, 307] on span "20245947527" at bounding box center [282, 308] width 57 height 10
